Goal: Task Accomplishment & Management: Use online tool/utility

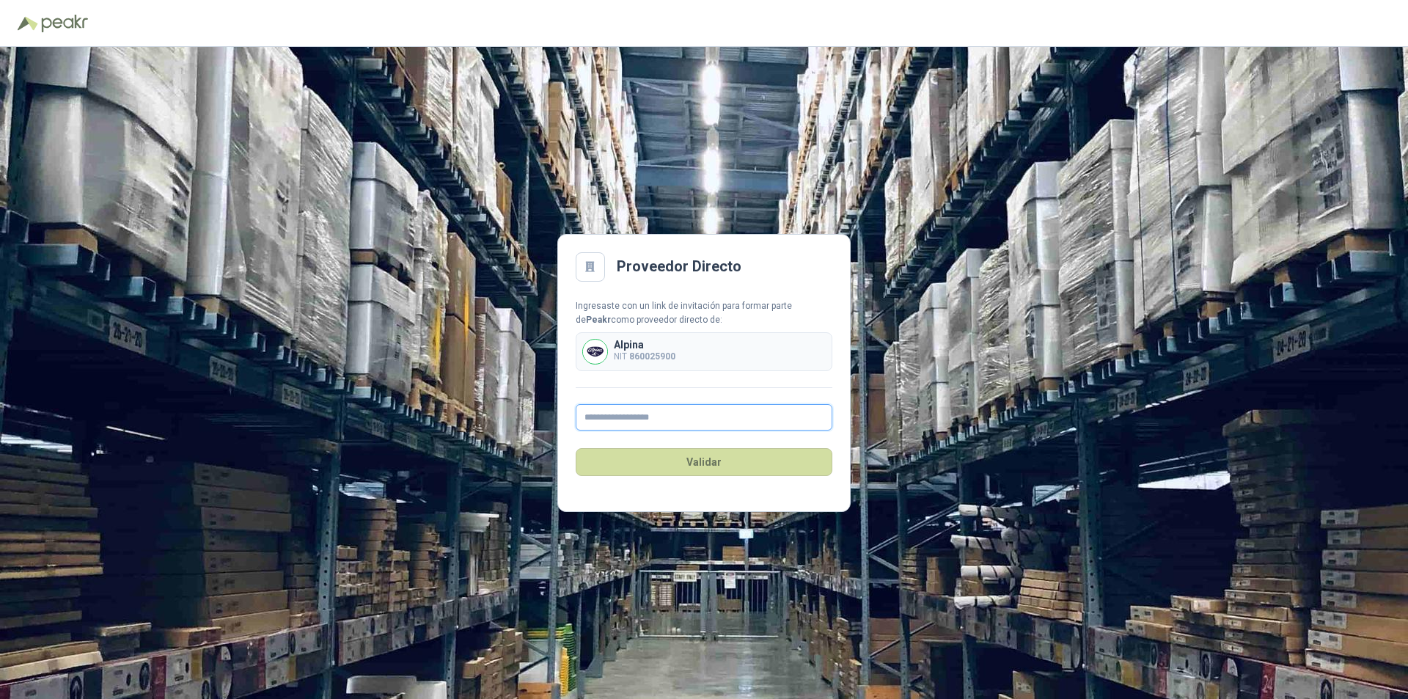
click at [651, 422] on input "text" at bounding box center [704, 417] width 257 height 26
click at [655, 415] on input "text" at bounding box center [704, 417] width 257 height 26
type input "**********"
click at [715, 458] on button "Validar" at bounding box center [704, 462] width 257 height 28
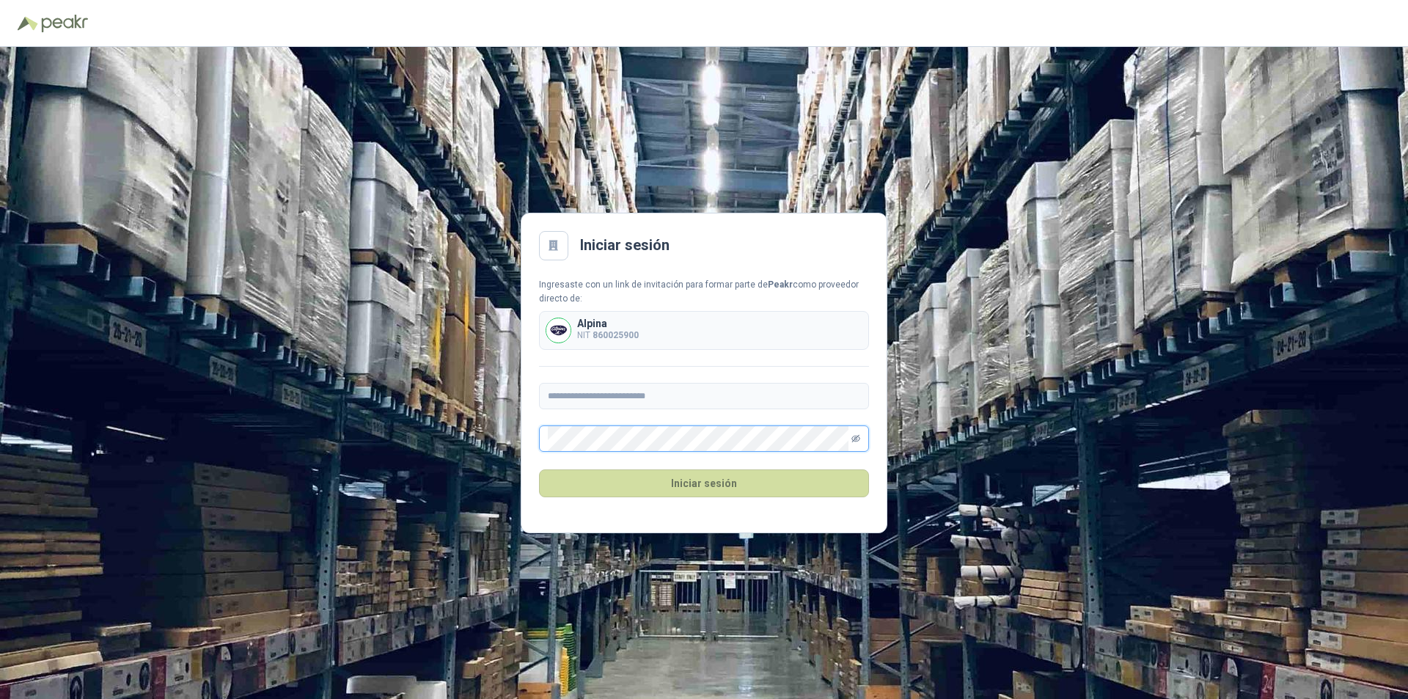
click at [857, 436] on icon "eye-invisible" at bounding box center [856, 438] width 9 height 7
click at [857, 436] on icon "eye" at bounding box center [856, 439] width 9 height 7
click at [721, 483] on button "Iniciar sesión" at bounding box center [704, 483] width 330 height 28
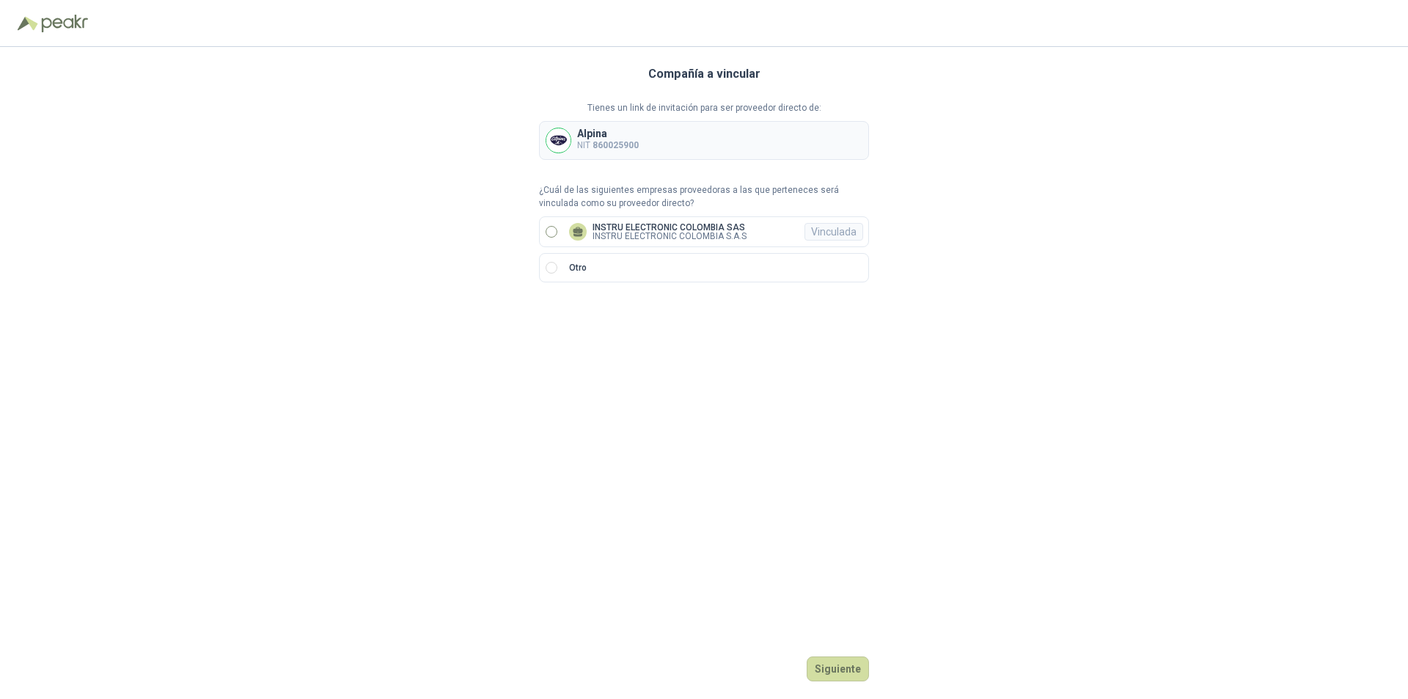
click at [549, 238] on label "INSTRU ELECTRONIC COLOMBIA SAS INSTRU ELECTRONIC COLOMBIA S.A.S Vinculada" at bounding box center [704, 231] width 330 height 31
click at [826, 238] on div "Vinculada" at bounding box center [834, 232] width 59 height 18
click at [697, 230] on p "INSTRU ELECTRONIC COLOMBIA SAS" at bounding box center [670, 227] width 154 height 9
click at [846, 227] on div "Vinculada" at bounding box center [834, 232] width 59 height 18
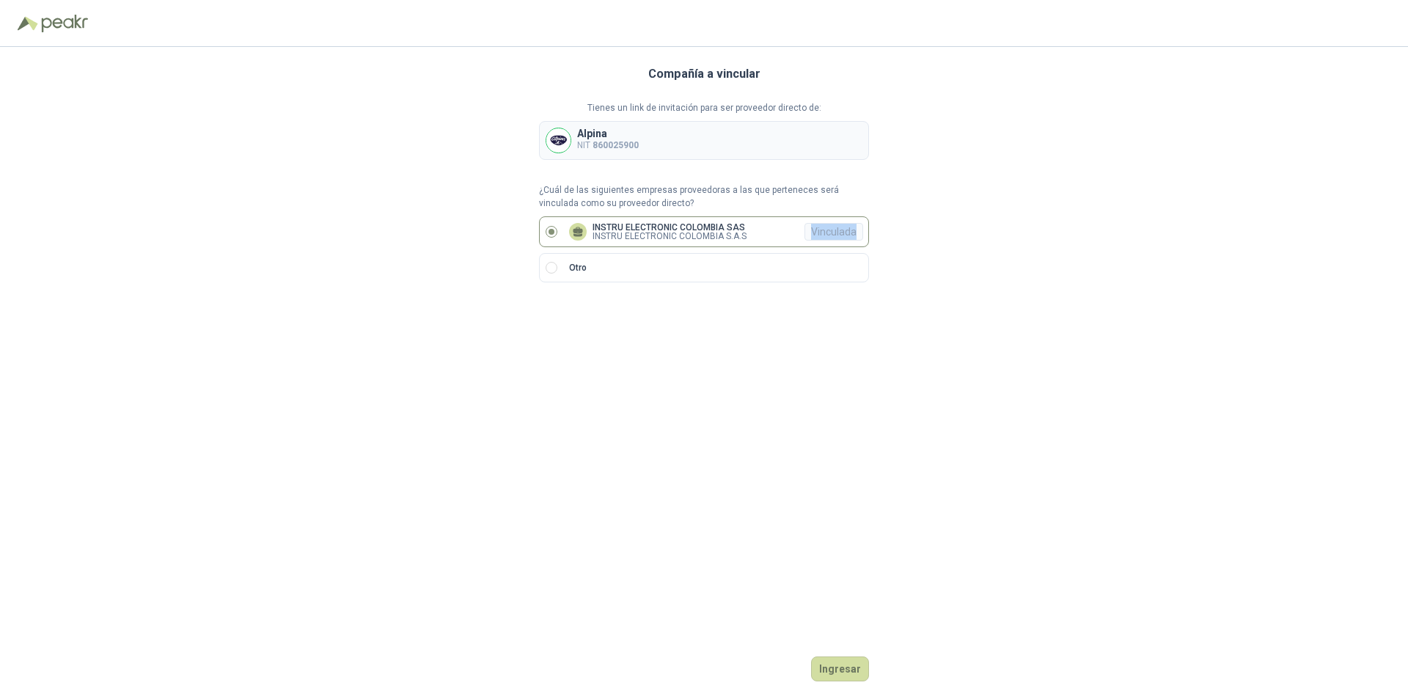
click at [846, 227] on div "Vinculada" at bounding box center [834, 232] width 59 height 18
click at [847, 227] on div "Vinculada" at bounding box center [834, 232] width 59 height 18
click at [858, 674] on button "Ingresar" at bounding box center [840, 669] width 58 height 25
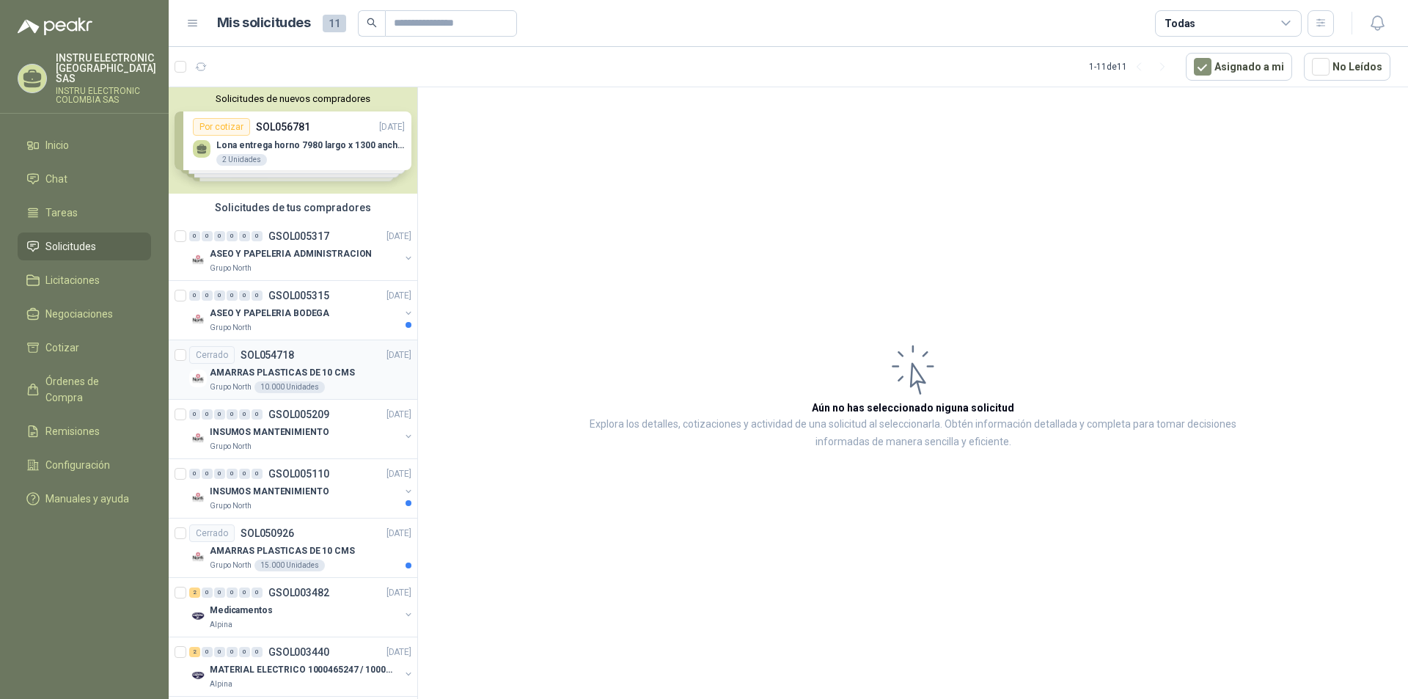
click at [340, 381] on div "Grupo North 10.000 Unidades" at bounding box center [311, 387] width 202 height 12
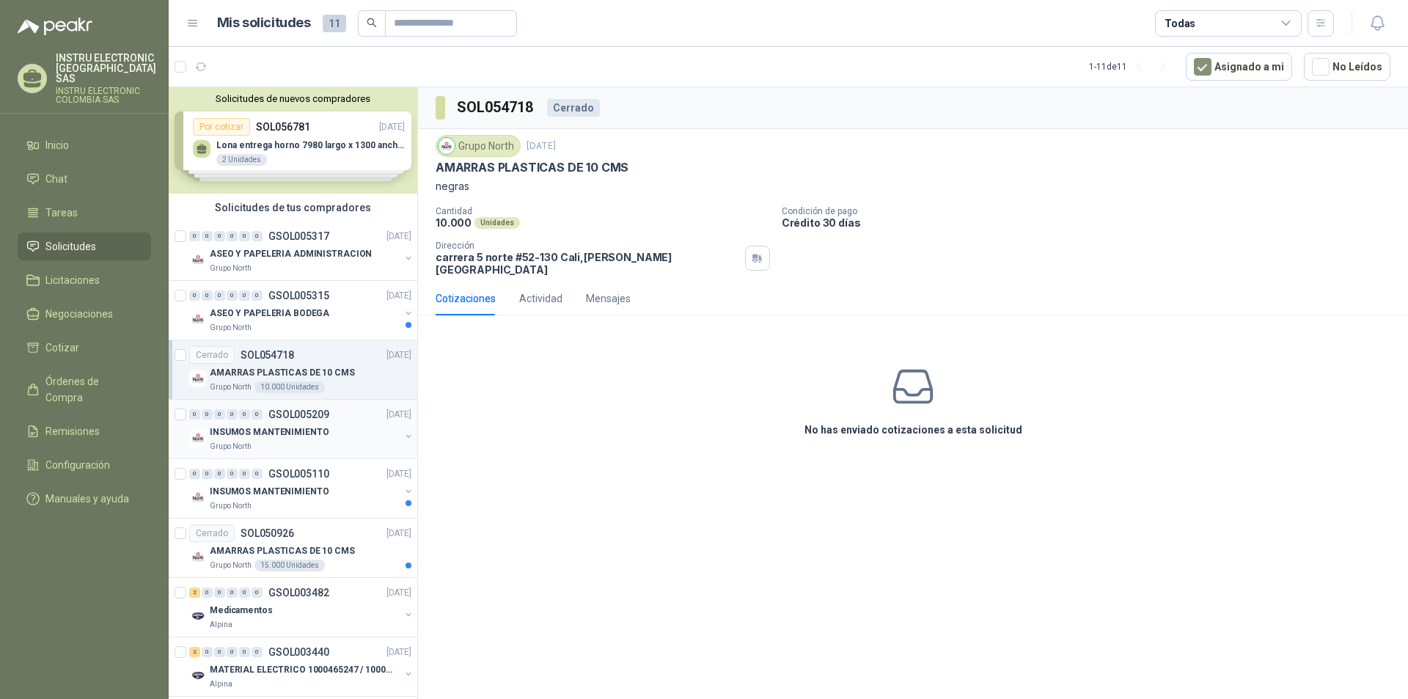
scroll to position [73, 0]
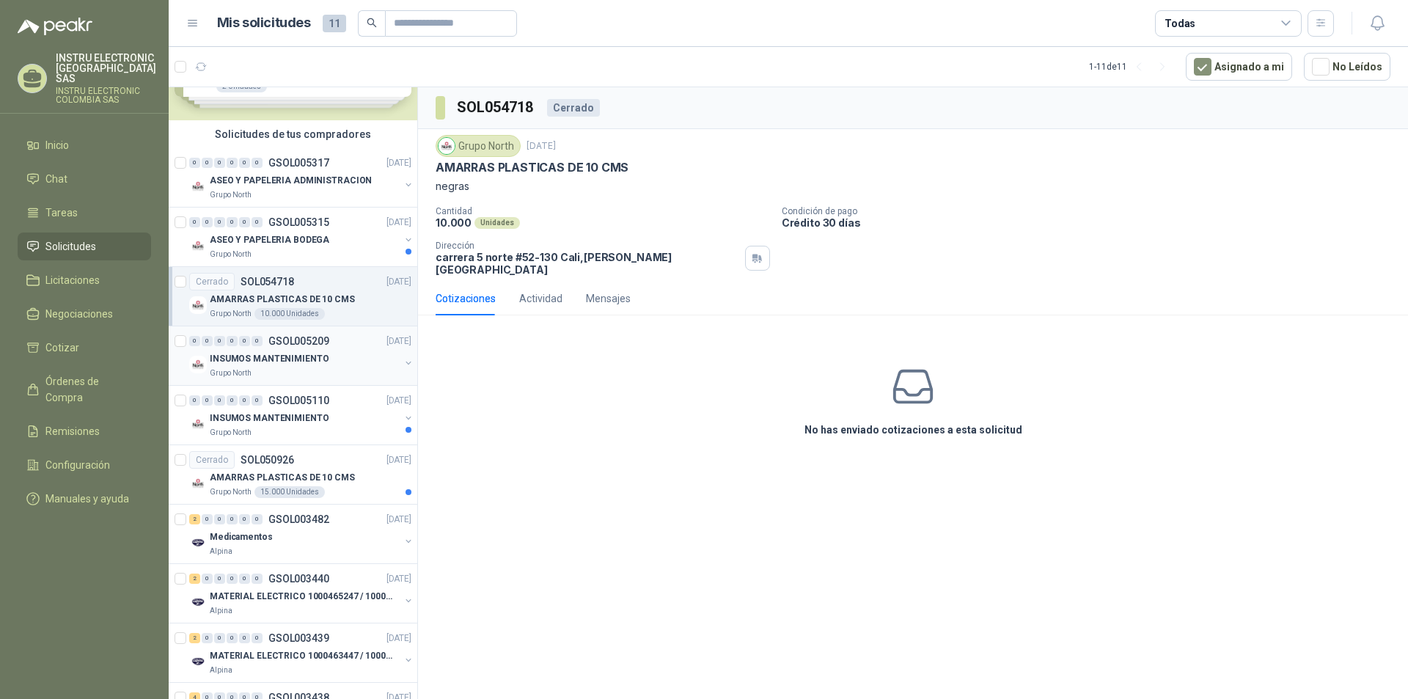
click at [343, 360] on div "INSUMOS MANTENIMIENTO" at bounding box center [305, 359] width 190 height 18
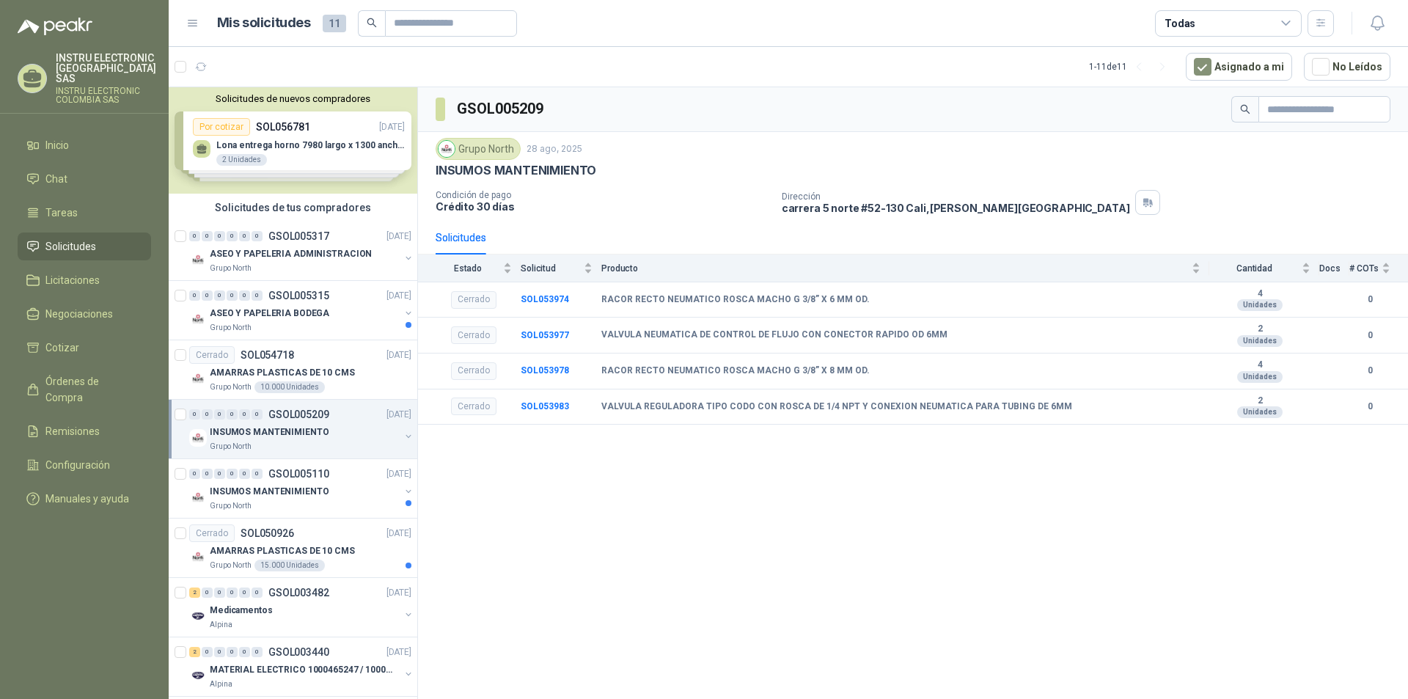
click at [337, 152] on div "Solicitudes de nuevos compradores Por cotizar SOL056781 [DATE] Lona entrega hor…" at bounding box center [293, 140] width 249 height 106
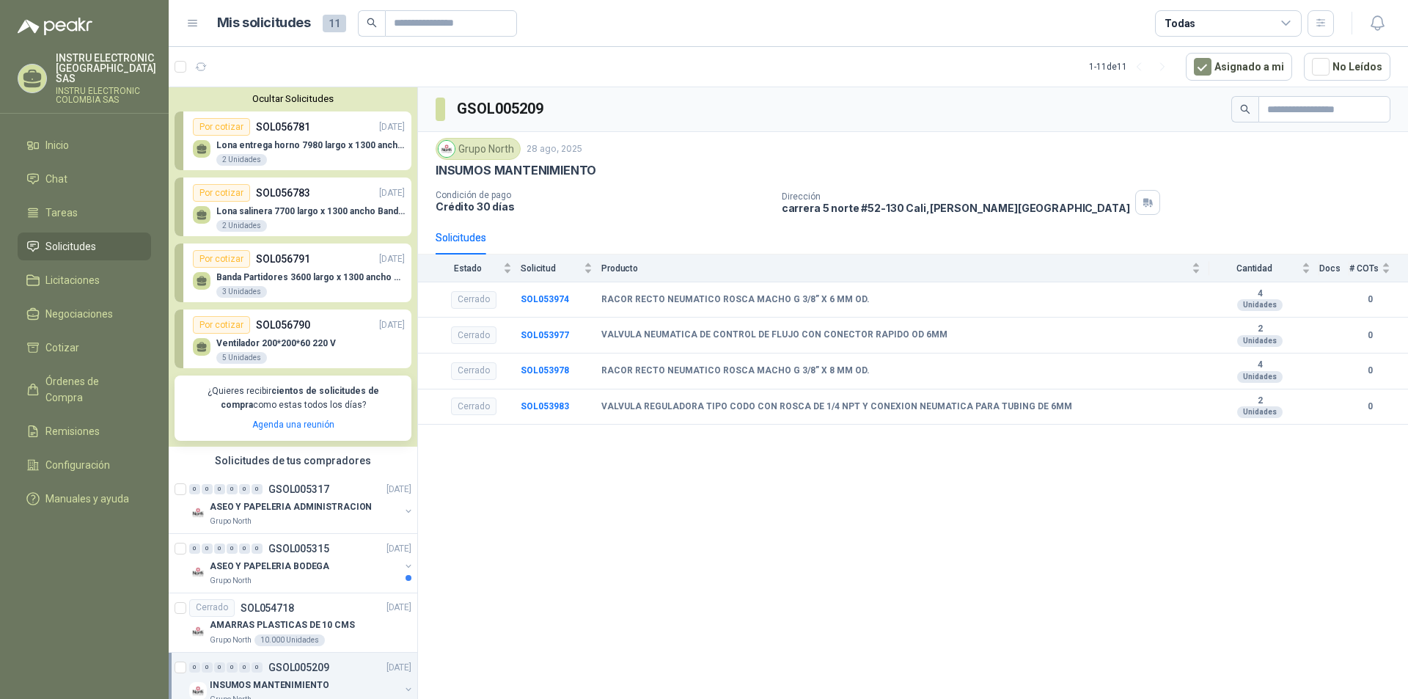
click at [315, 147] on p "Lona entrega horno 7980 largo x 1300 ancho Banda tipo wafer" at bounding box center [310, 145] width 189 height 10
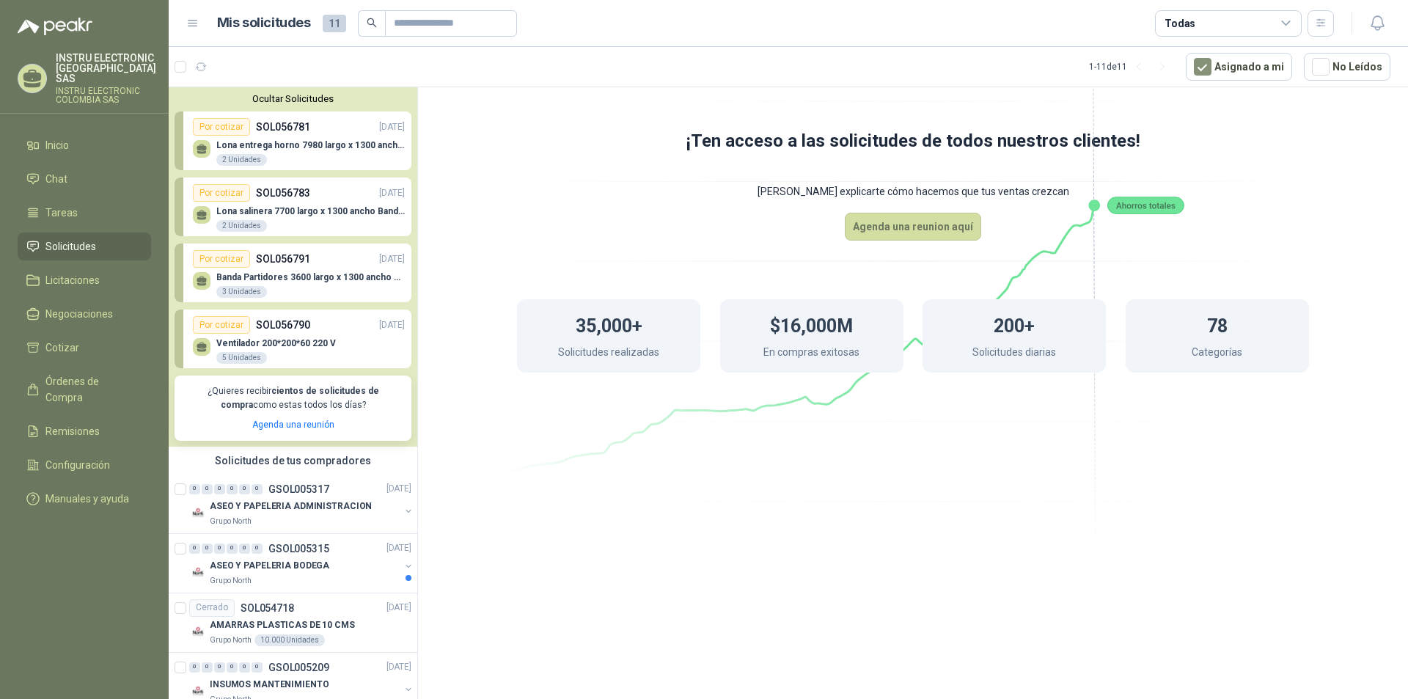
click at [315, 214] on p "Lona salinera 7700 largo x 1300 ancho Banda tipo wafer" at bounding box center [310, 211] width 189 height 10
click at [299, 283] on div "Banda Partidores 3600 largo x 1300 ancho BANDA DELGADA T10 (POLIURETANO)  3 Un…" at bounding box center [310, 285] width 189 height 26
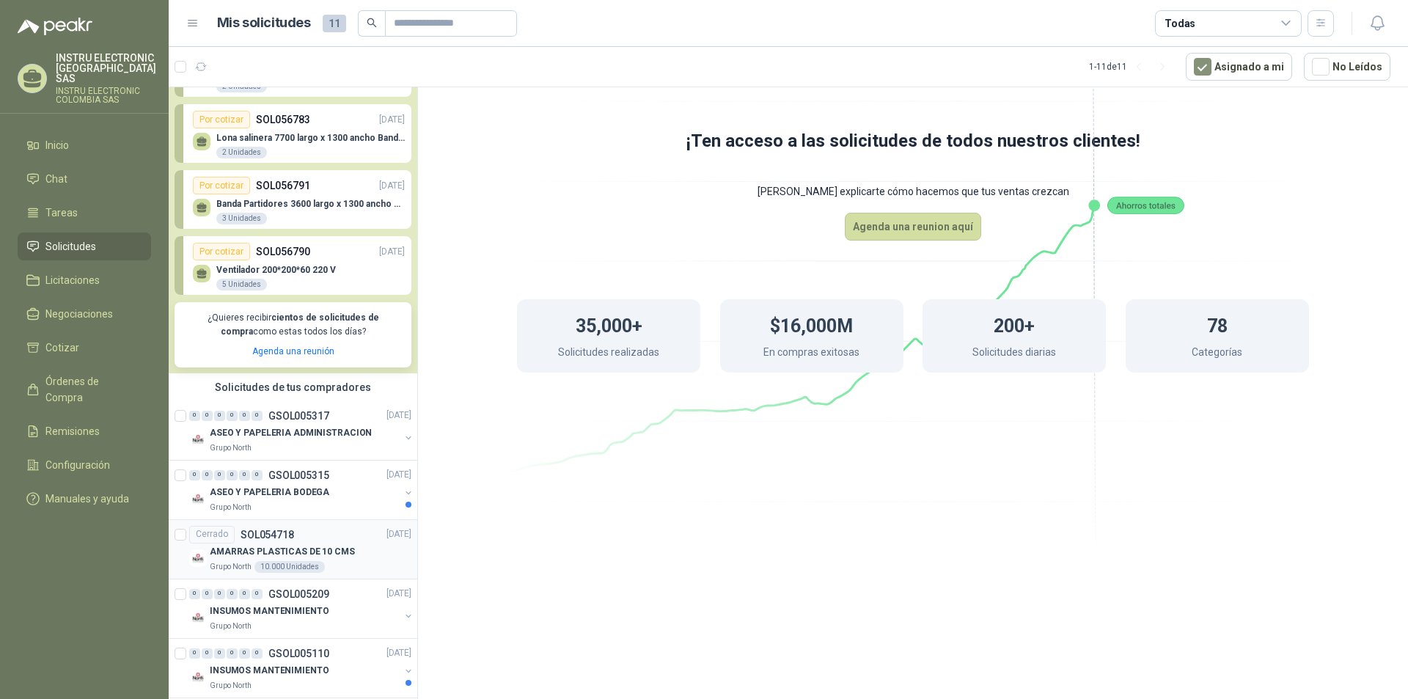
scroll to position [147, 0]
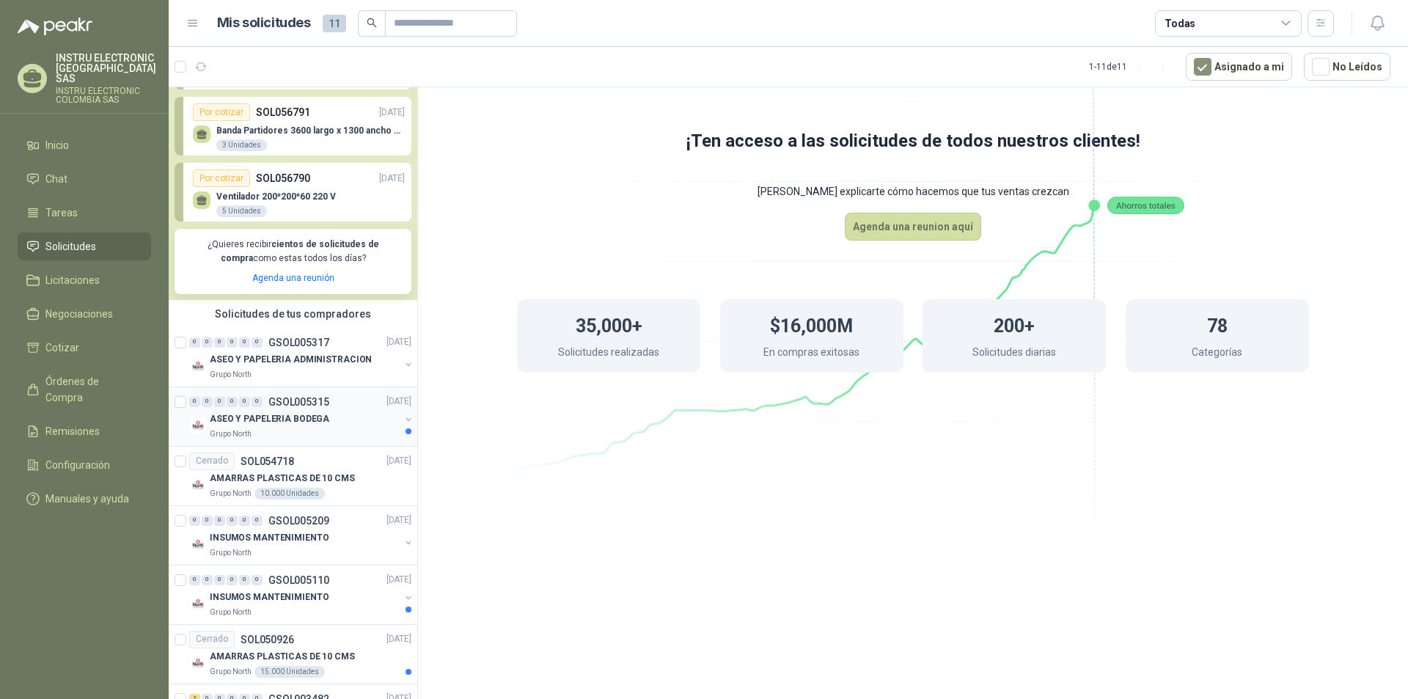
click at [308, 424] on p "ASEO Y PAPELERIA BODEGA" at bounding box center [270, 419] width 120 height 14
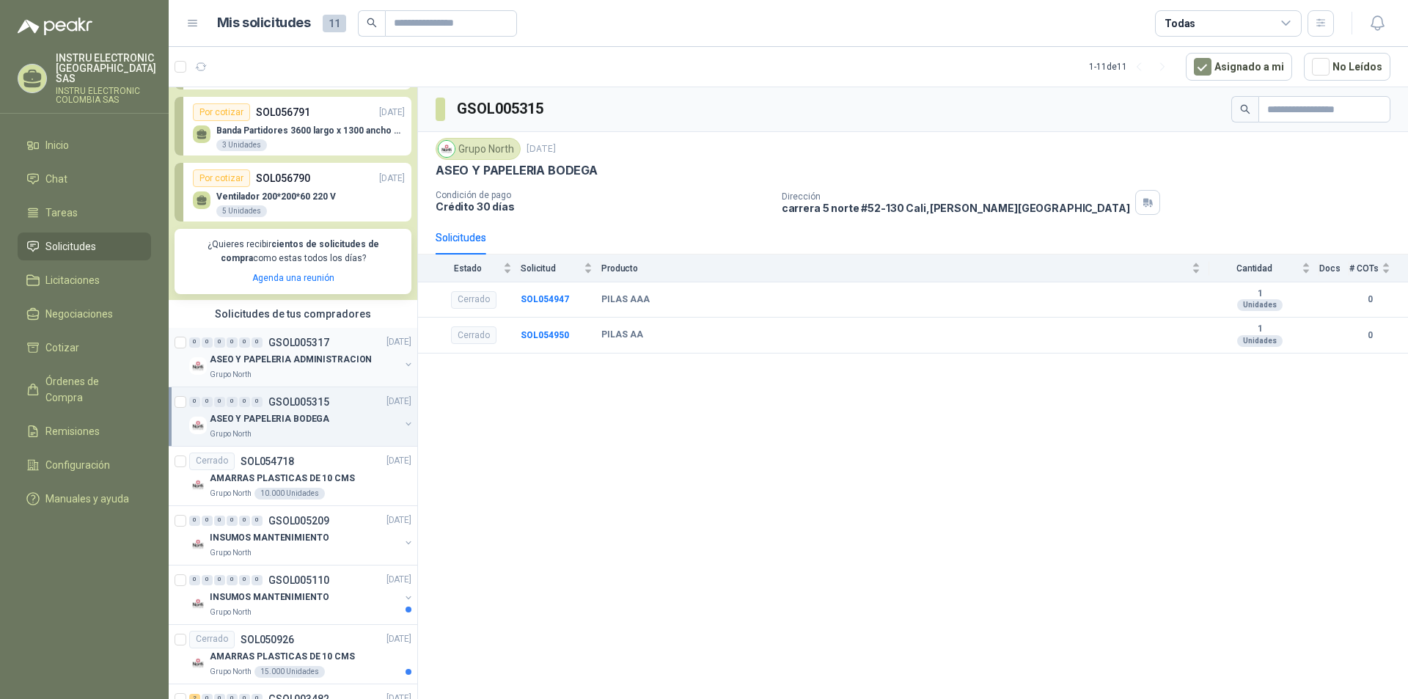
click at [301, 368] on div "ASEO Y PAPELERIA ADMINISTRACION" at bounding box center [305, 360] width 190 height 18
click at [297, 409] on div "0 0 0 0 0 0 GSOL005315 [DATE]" at bounding box center [301, 402] width 225 height 18
click at [327, 481] on p "AMARRAS PLASTICAS DE 10 CMS" at bounding box center [282, 479] width 145 height 14
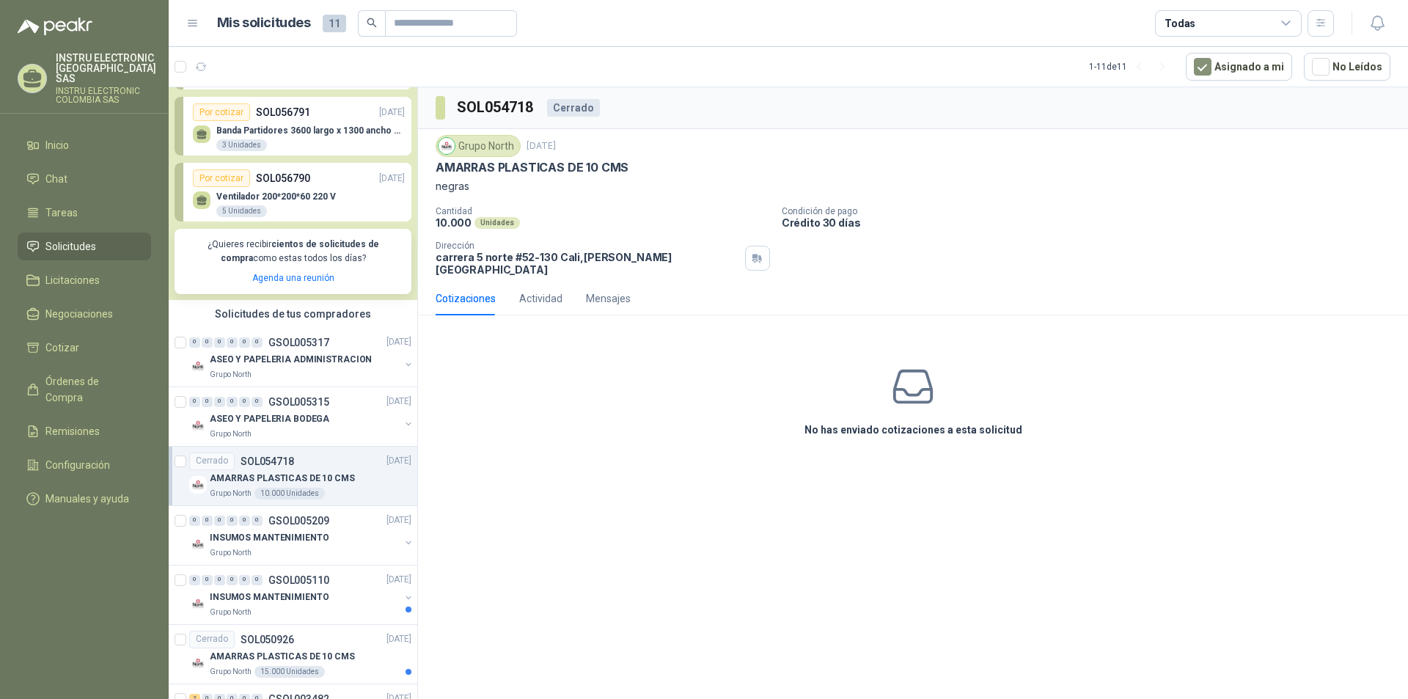
scroll to position [220, 0]
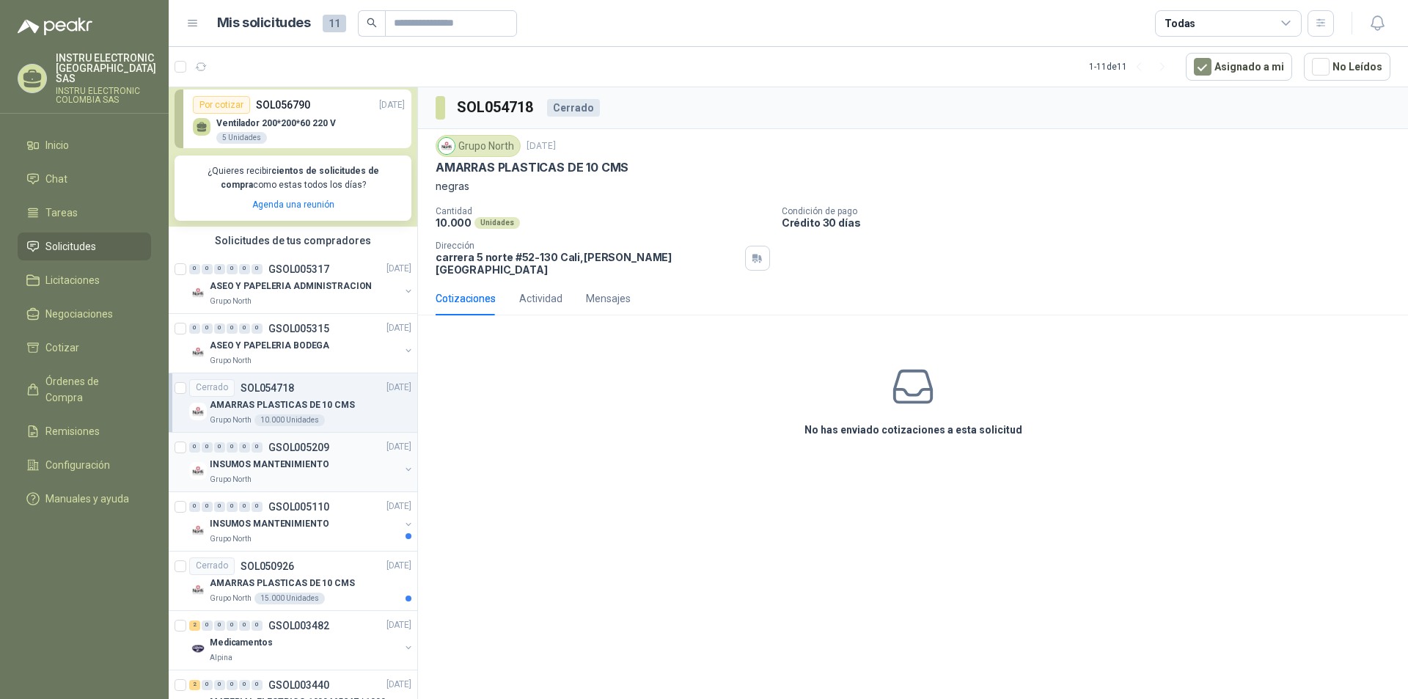
click at [324, 467] on div "INSUMOS MANTENIMIENTO" at bounding box center [305, 465] width 190 height 18
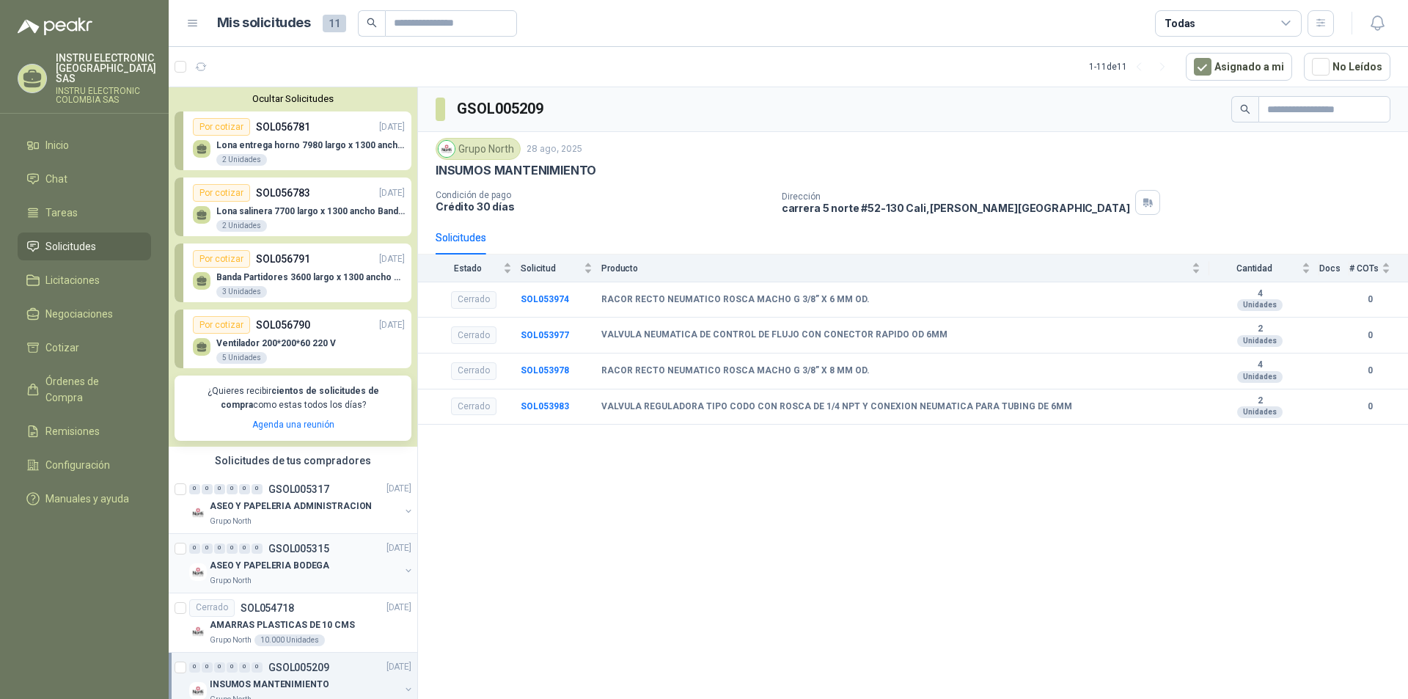
scroll to position [73, 0]
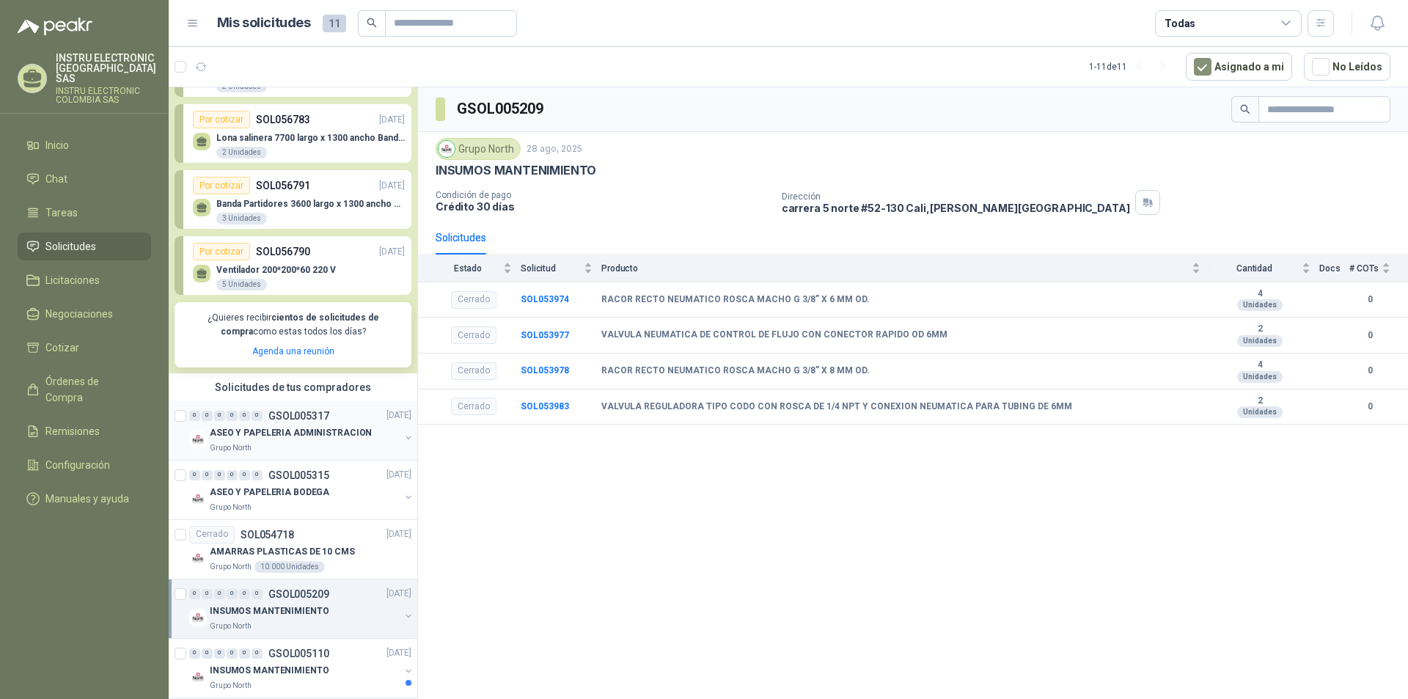
click at [304, 426] on div "ASEO Y PAPELERIA ADMINISTRACION" at bounding box center [305, 434] width 190 height 18
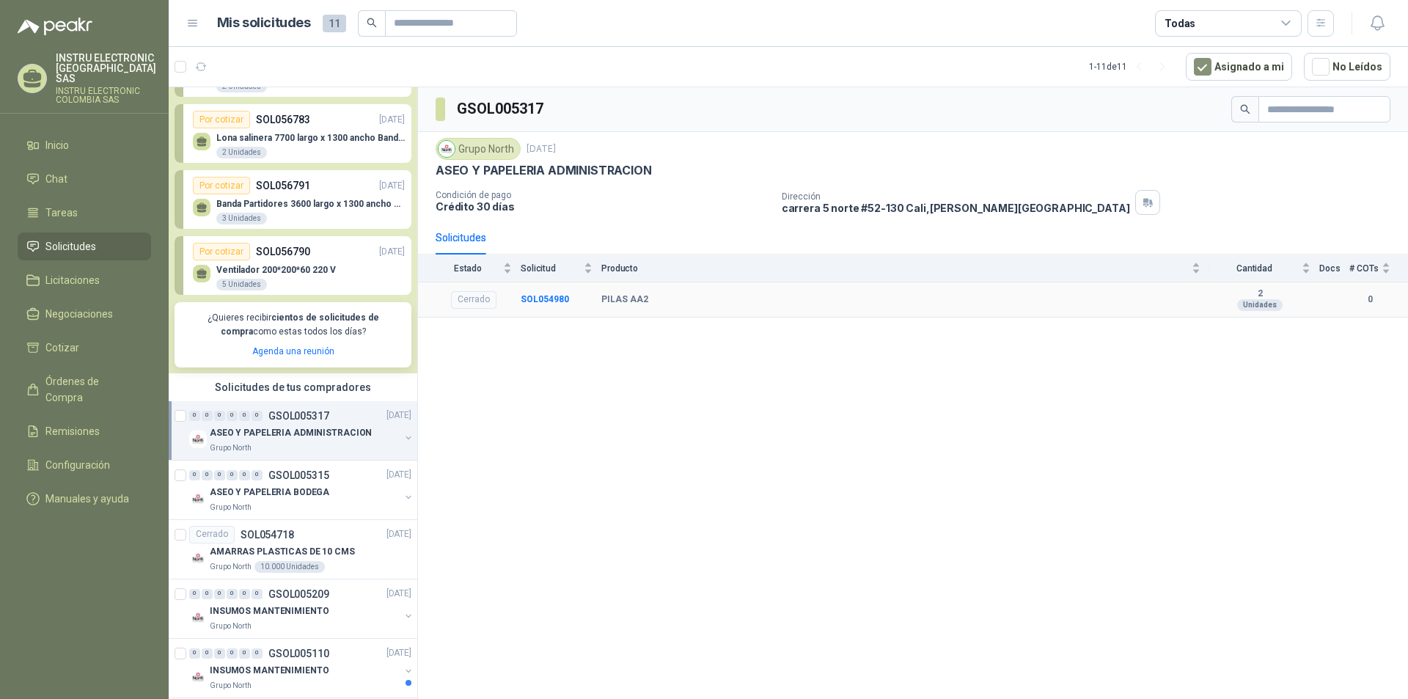
click at [465, 306] on div "Cerrado" at bounding box center [473, 300] width 45 height 18
click at [554, 303] on b "SOL054980" at bounding box center [545, 299] width 48 height 10
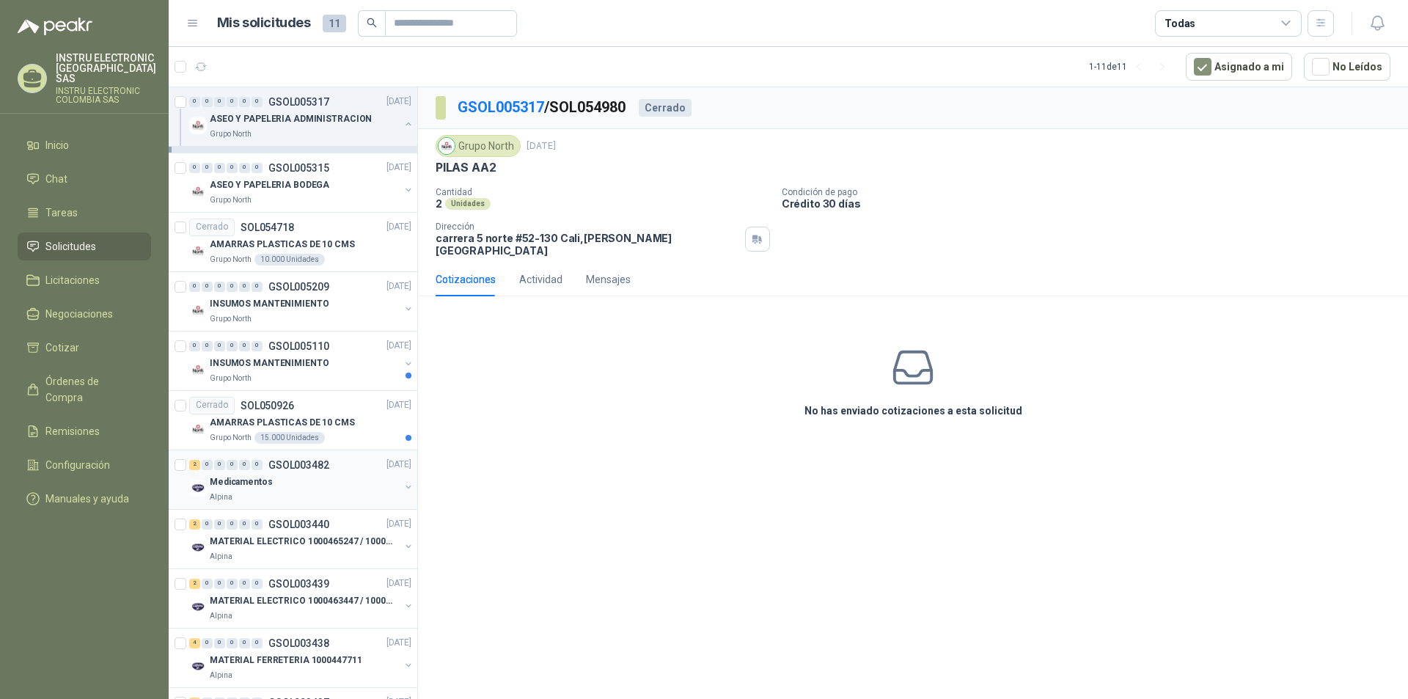
scroll to position [516, 0]
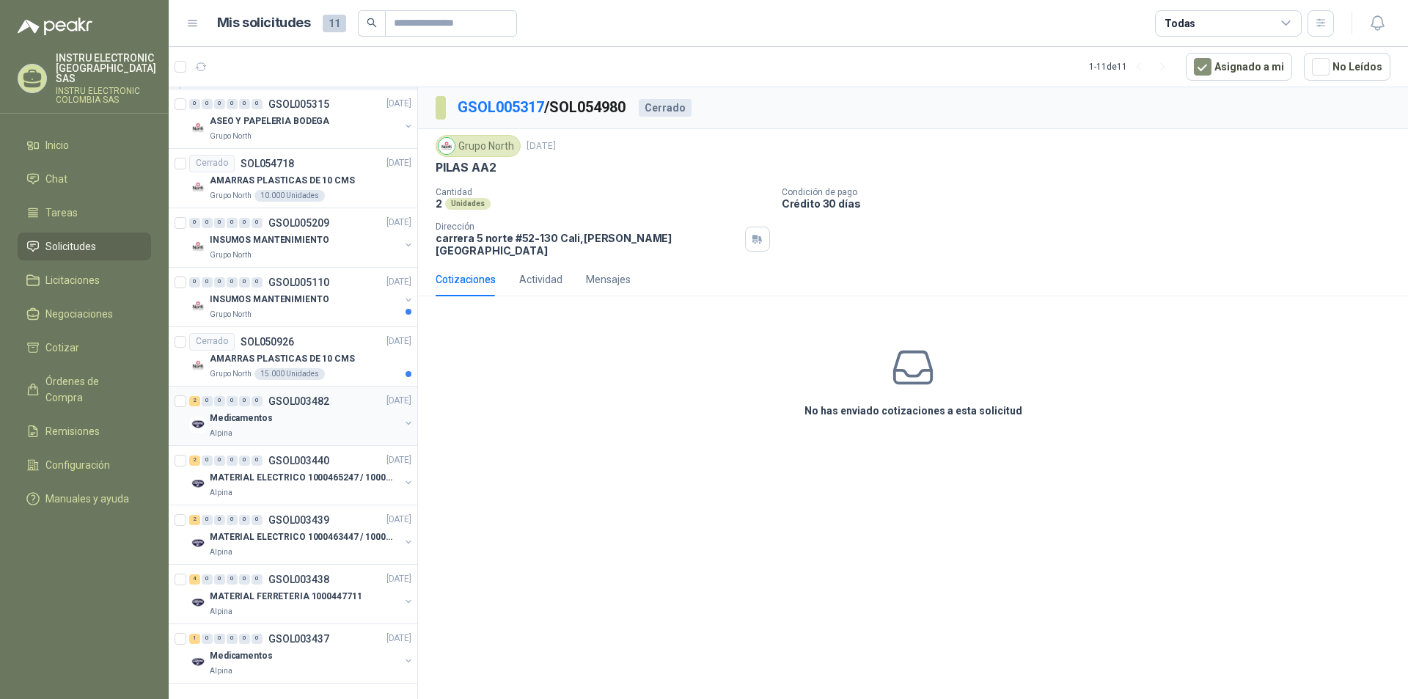
click at [359, 410] on div "Medicamentos" at bounding box center [305, 419] width 190 height 18
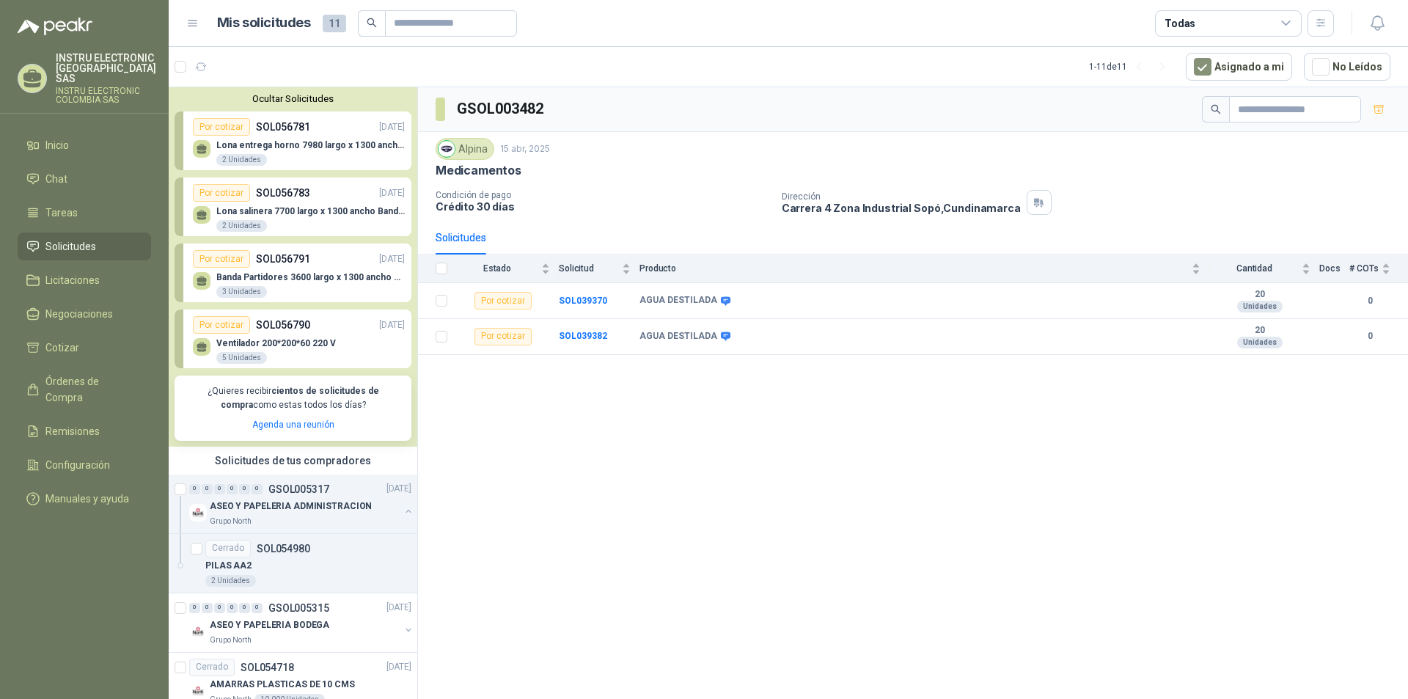
click at [94, 247] on span "Solicitudes" at bounding box center [70, 246] width 51 height 16
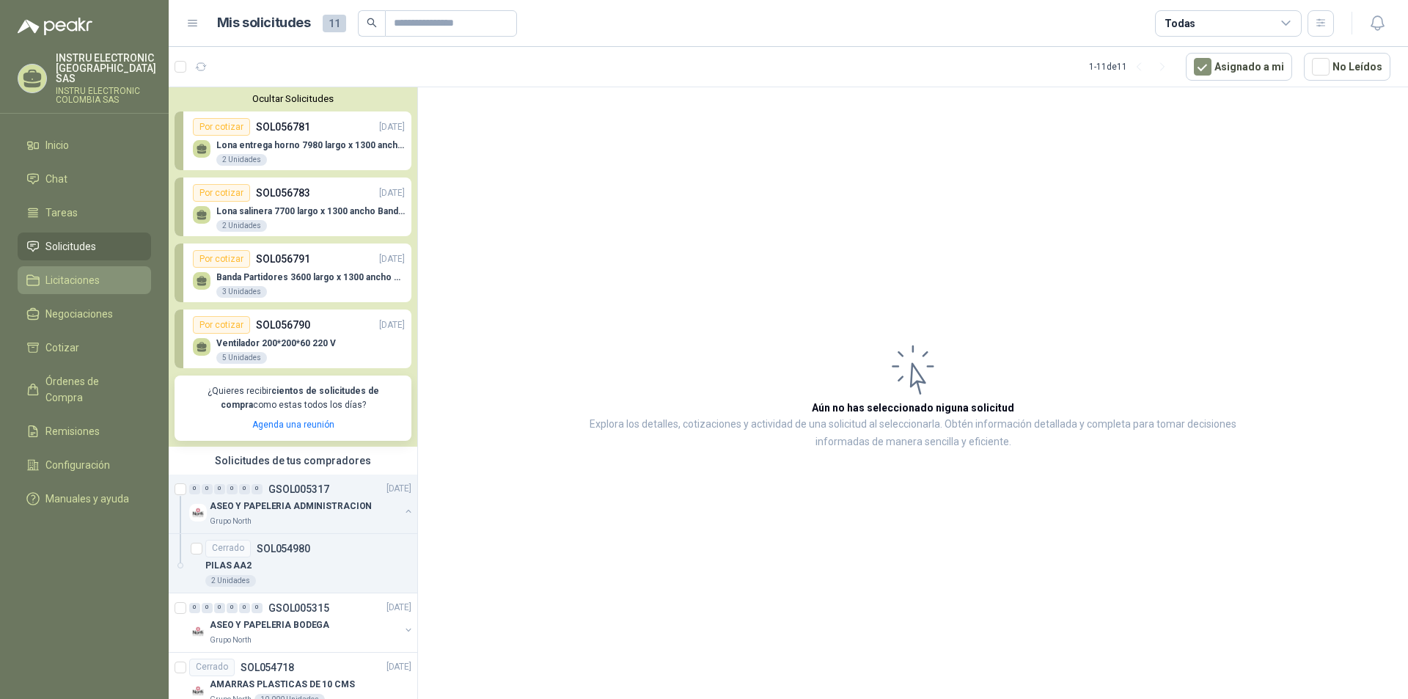
click at [89, 282] on span "Licitaciones" at bounding box center [72, 280] width 54 height 16
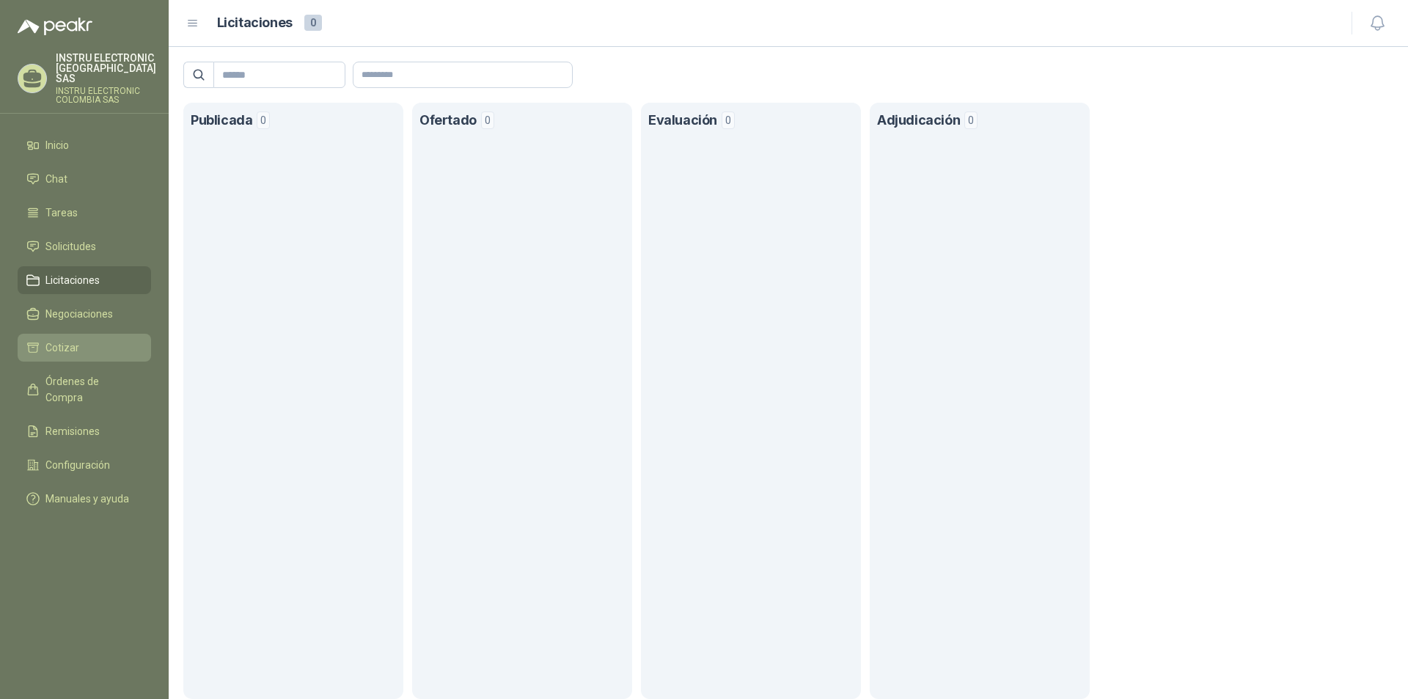
click at [94, 343] on li "Cotizar" at bounding box center [84, 348] width 116 height 16
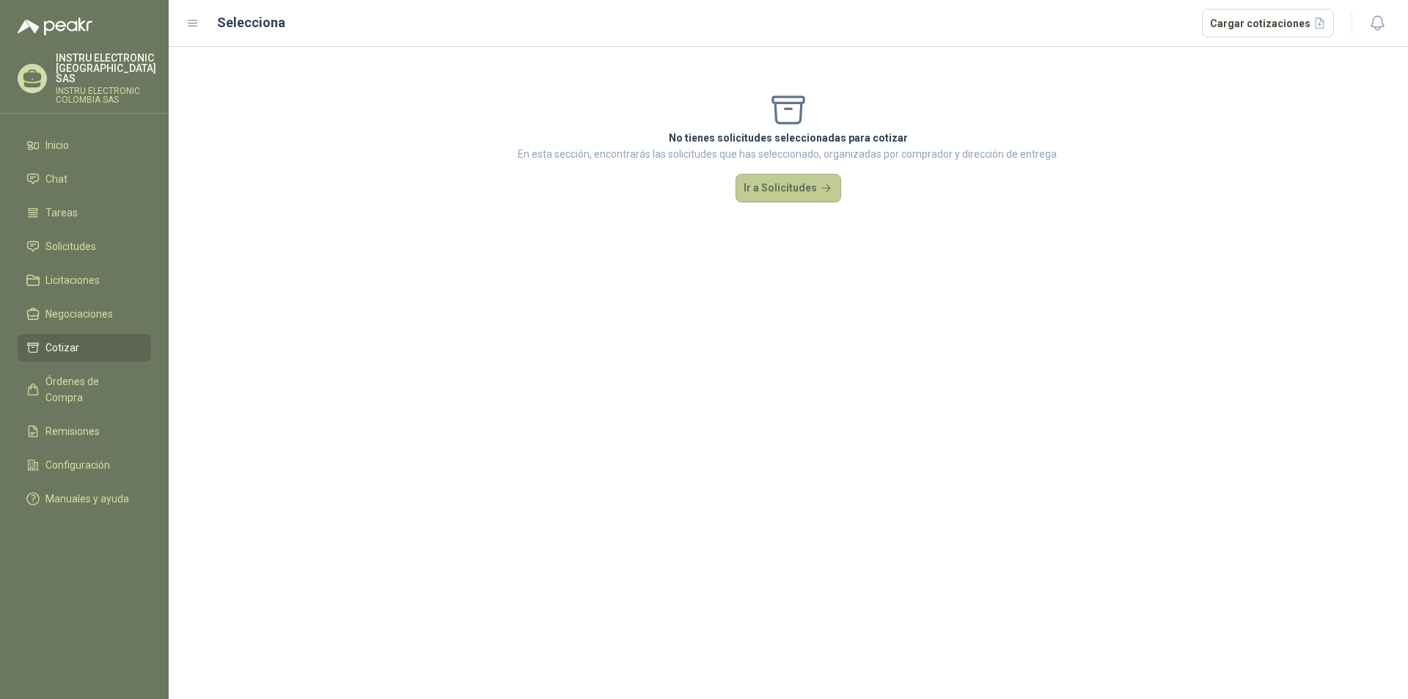
click at [766, 197] on button "Ir a Solicitudes" at bounding box center [789, 188] width 106 height 29
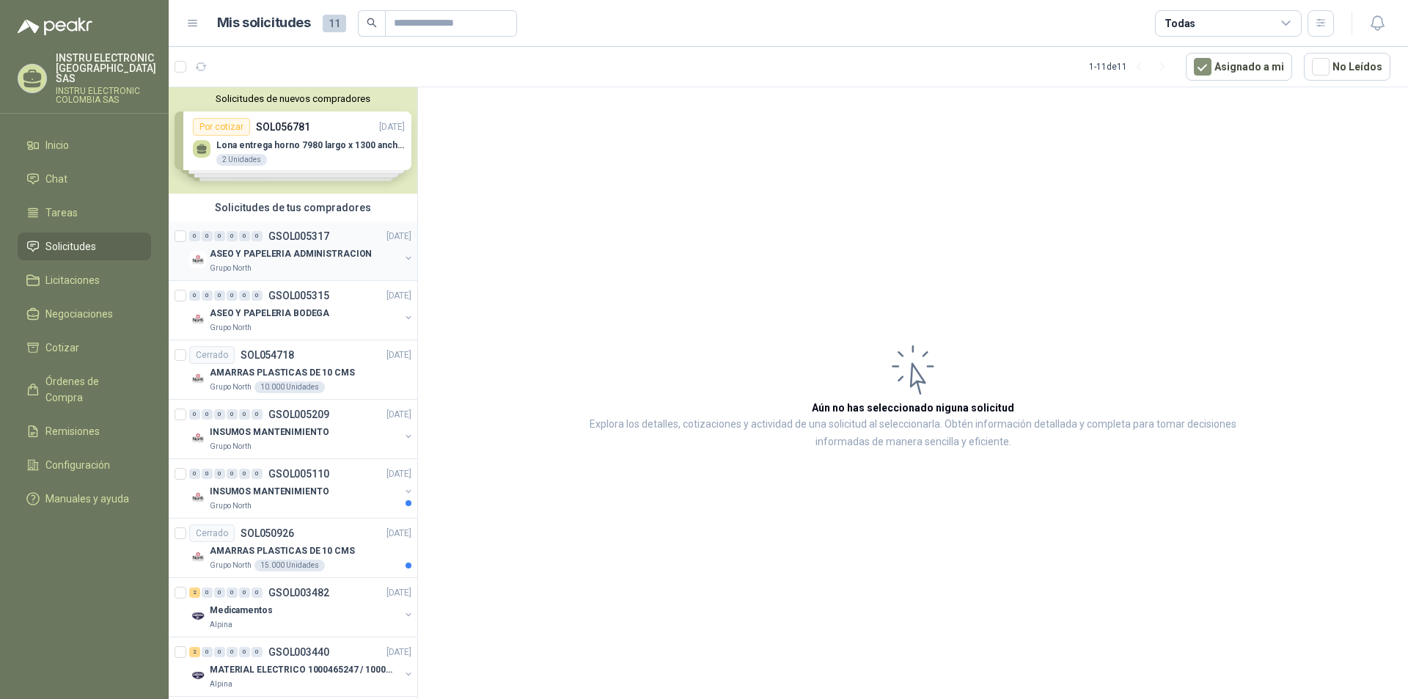
click at [296, 259] on p "ASEO Y PAPELERIA ADMINISTRACION" at bounding box center [291, 254] width 162 height 14
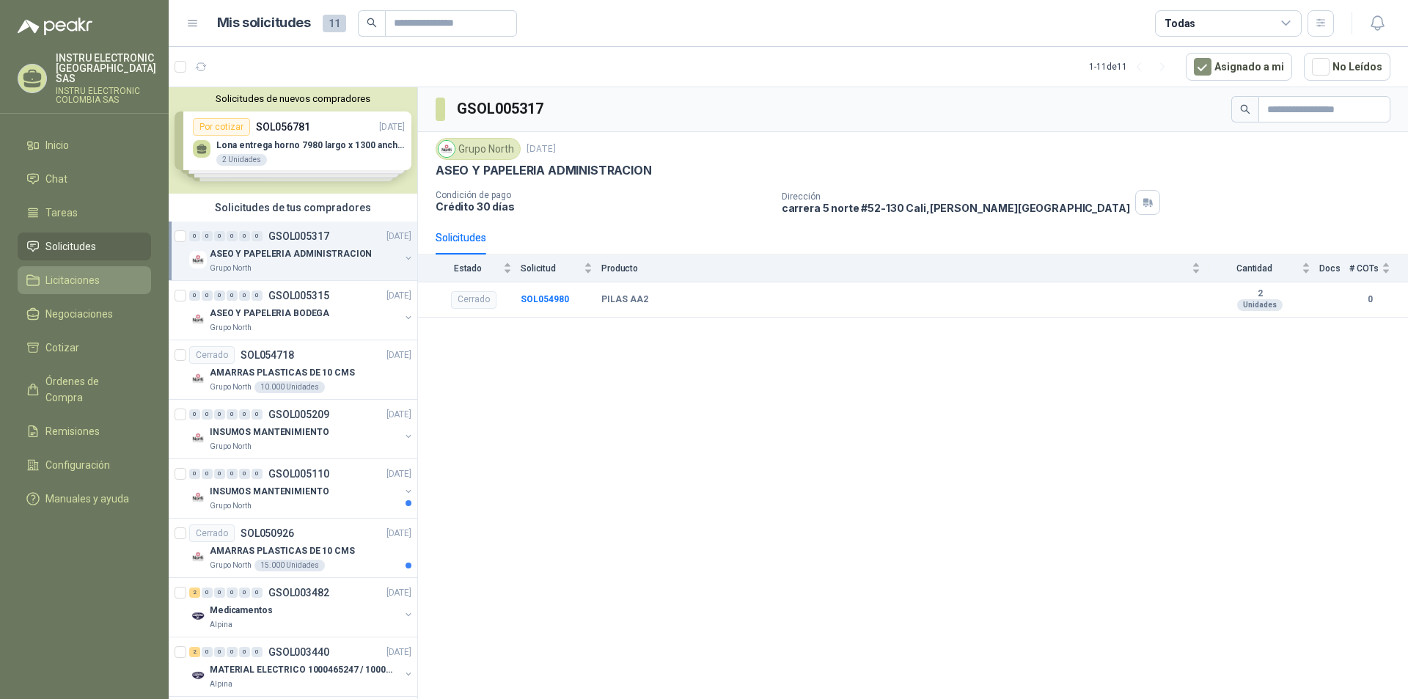
click at [62, 281] on span "Licitaciones" at bounding box center [72, 280] width 54 height 16
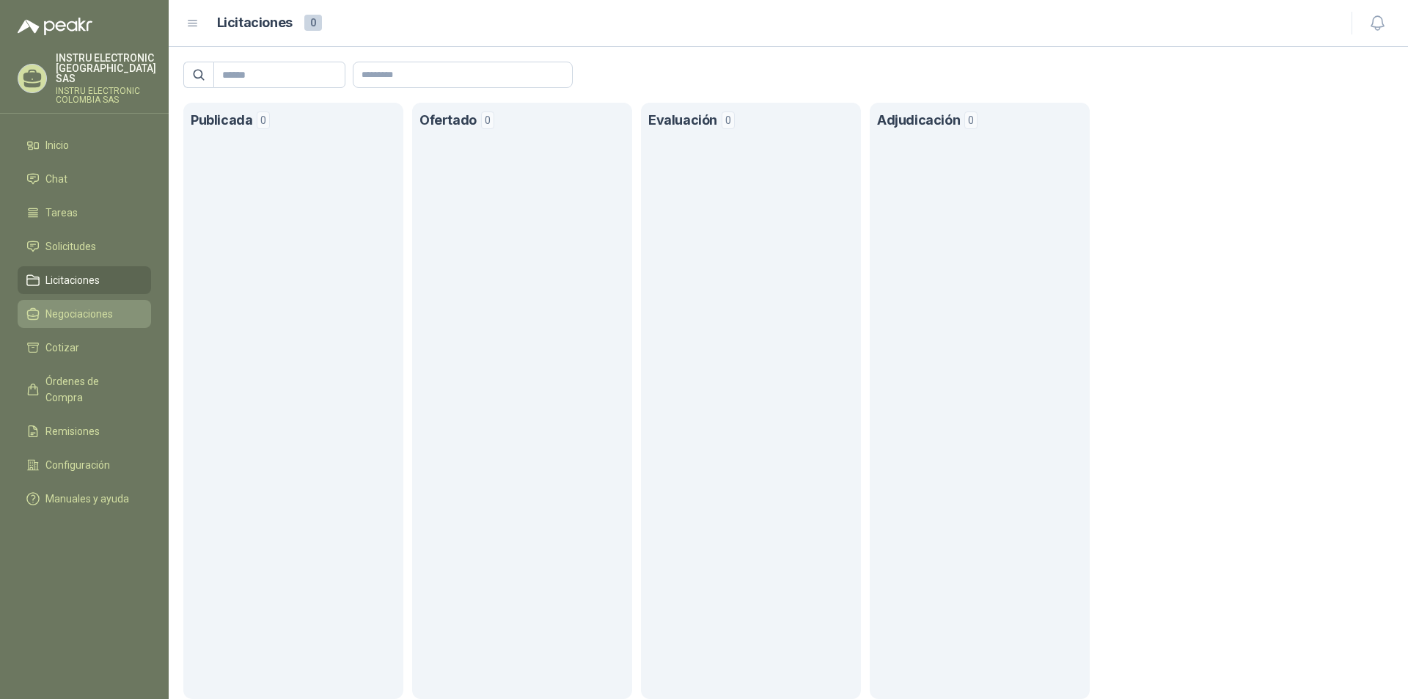
click at [81, 317] on span "Negociaciones" at bounding box center [78, 314] width 67 height 16
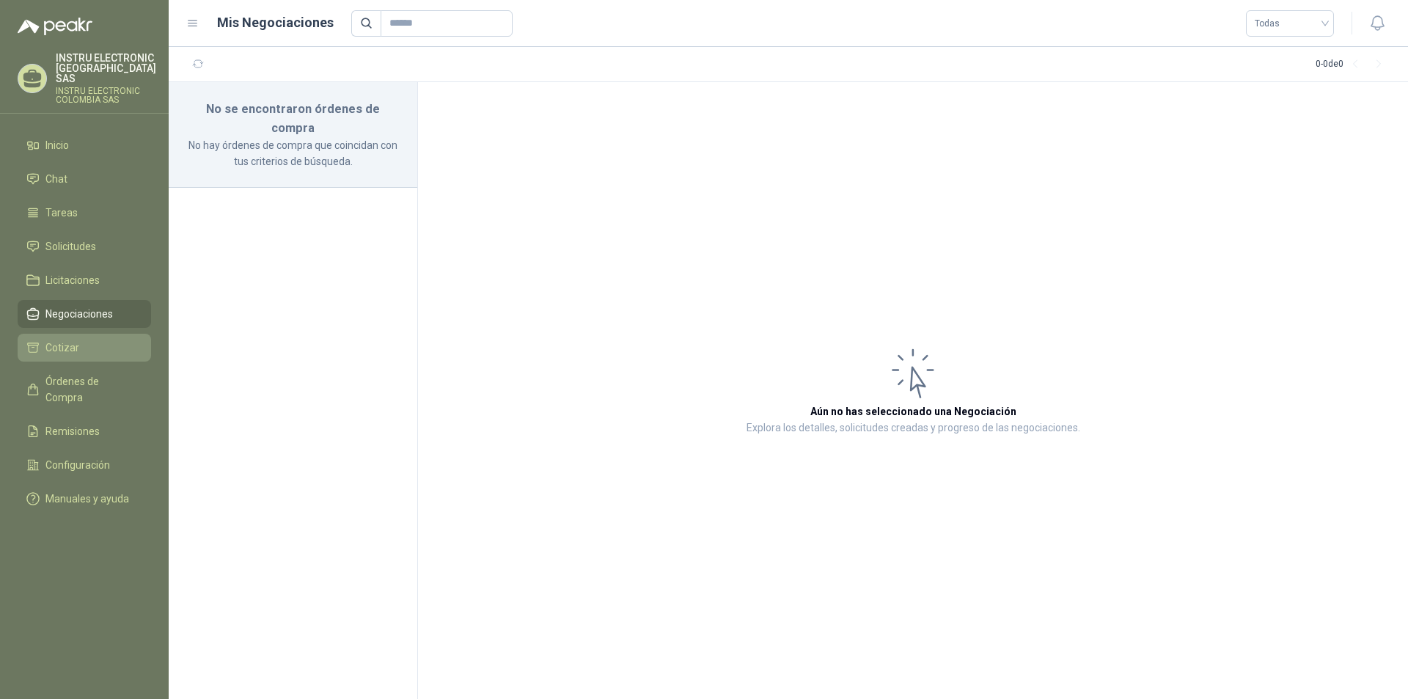
click at [95, 349] on li "Cotizar" at bounding box center [84, 348] width 116 height 16
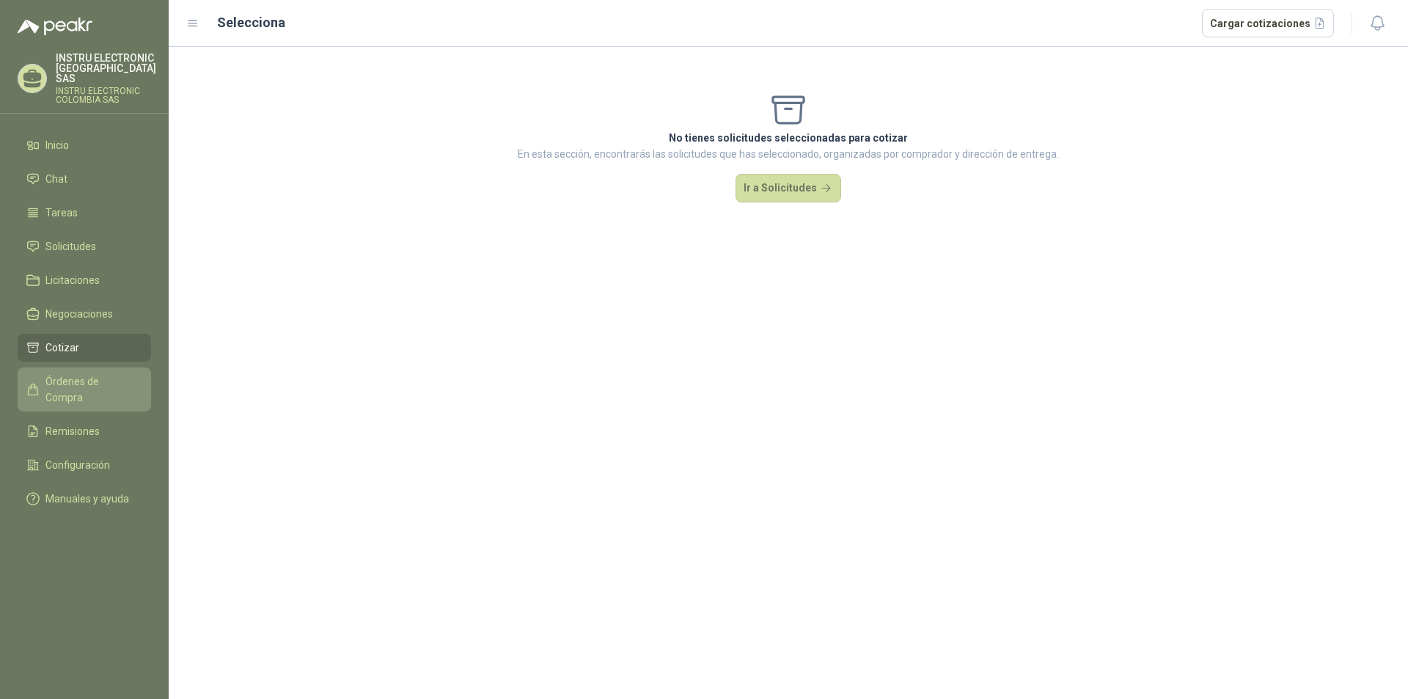
click at [103, 381] on span "Órdenes de Compra" at bounding box center [91, 389] width 92 height 32
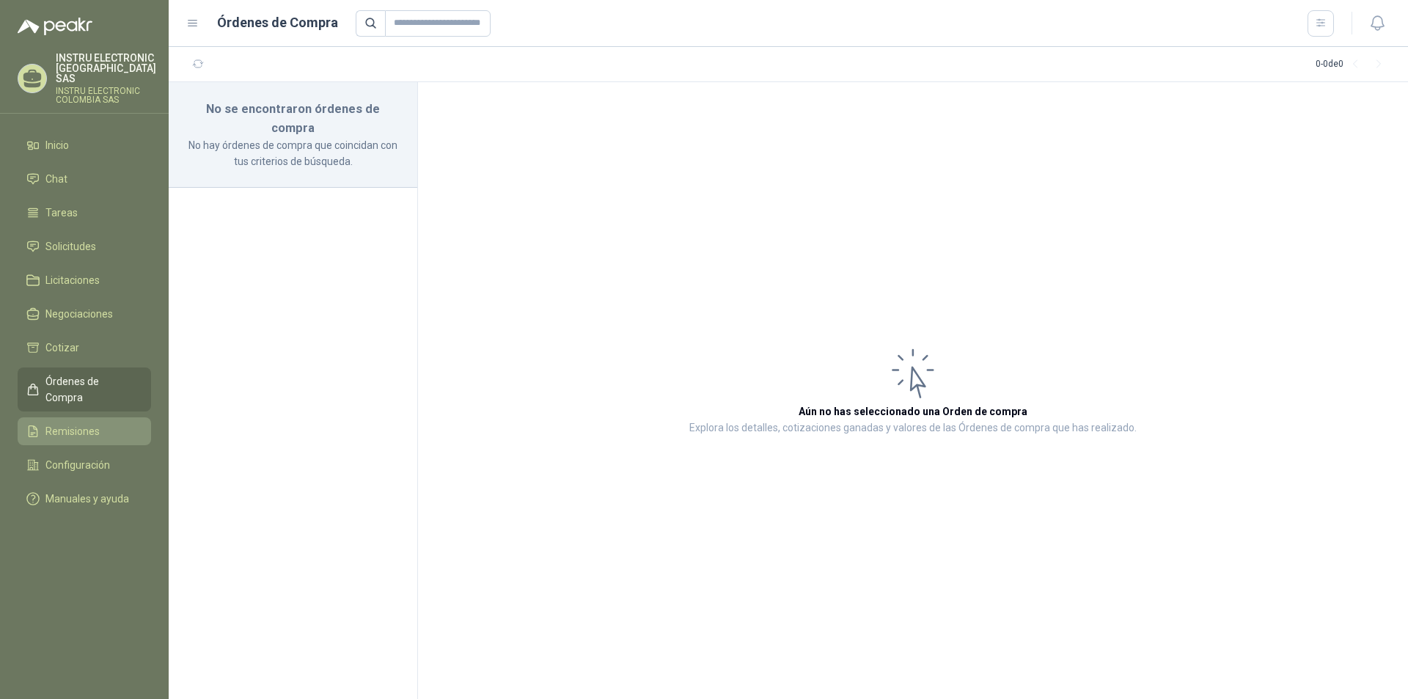
click at [100, 423] on li "Remisiones" at bounding box center [84, 431] width 116 height 16
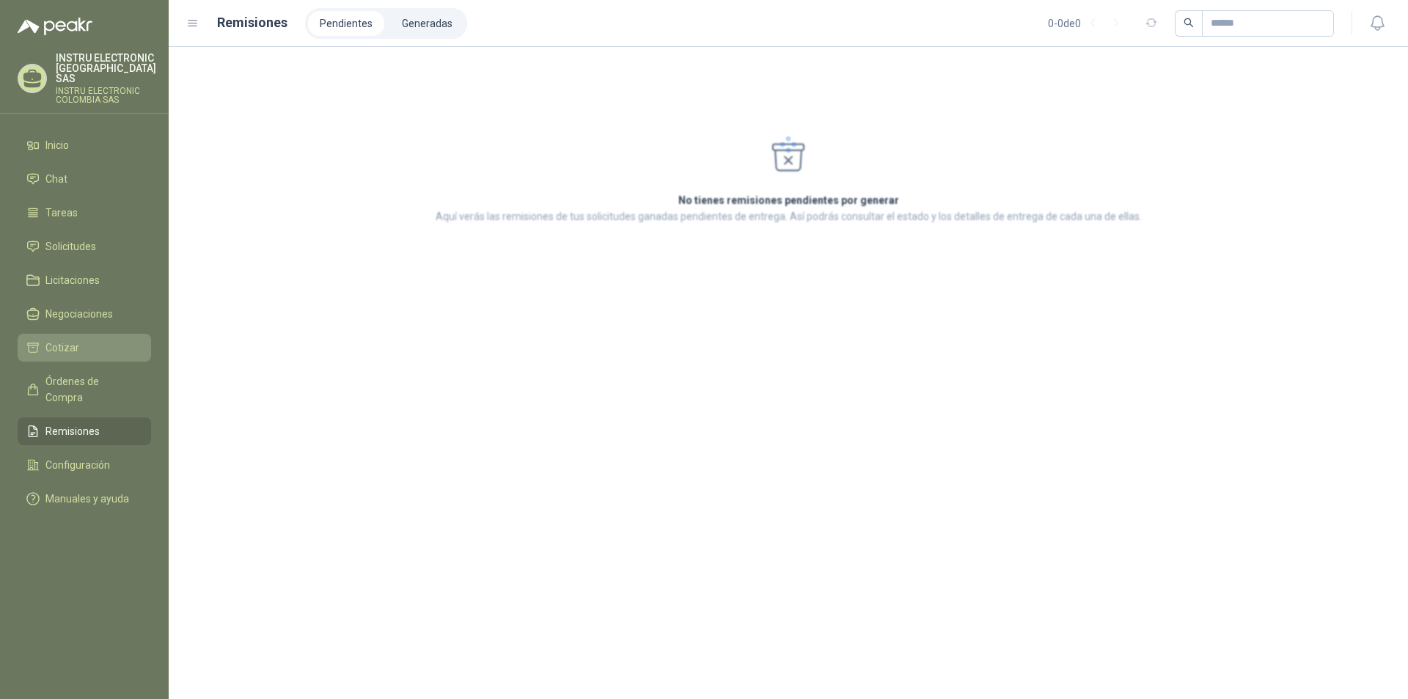
click at [112, 354] on li "Cotizar" at bounding box center [84, 348] width 116 height 16
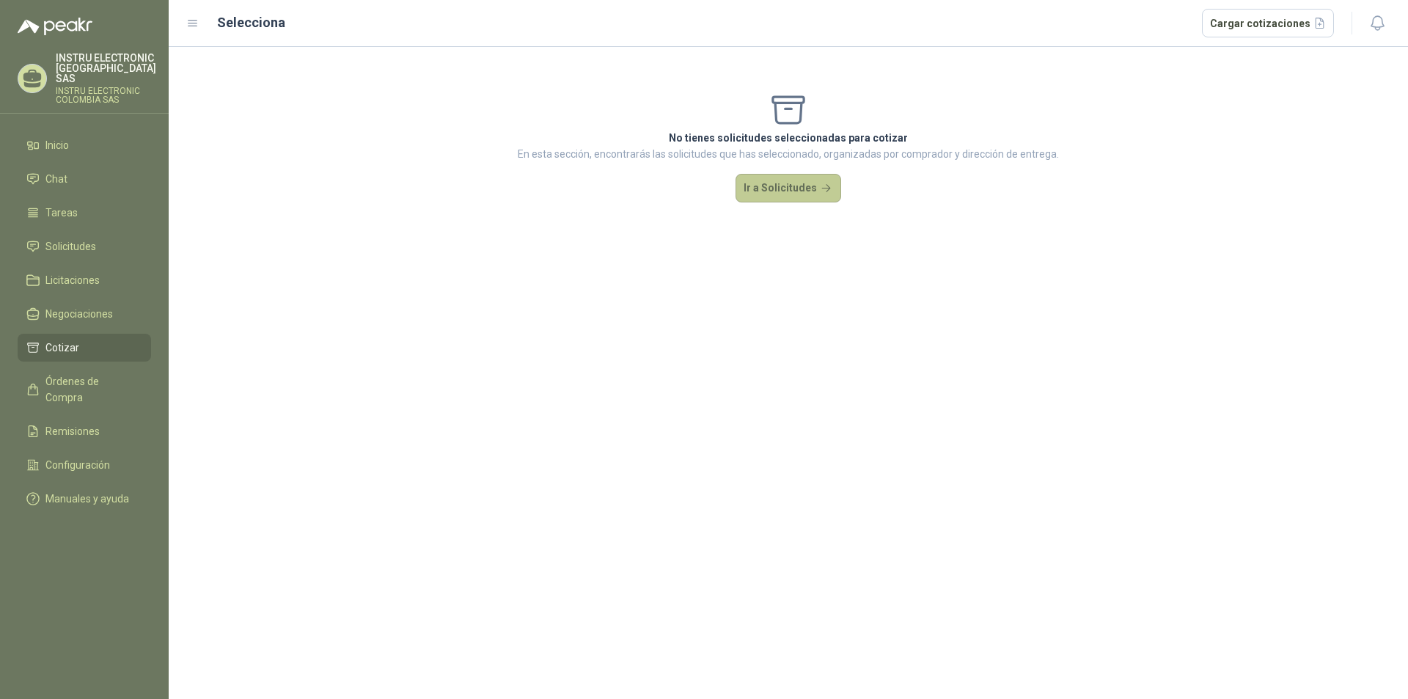
click at [783, 180] on button "Ir a Solicitudes" at bounding box center [789, 188] width 106 height 29
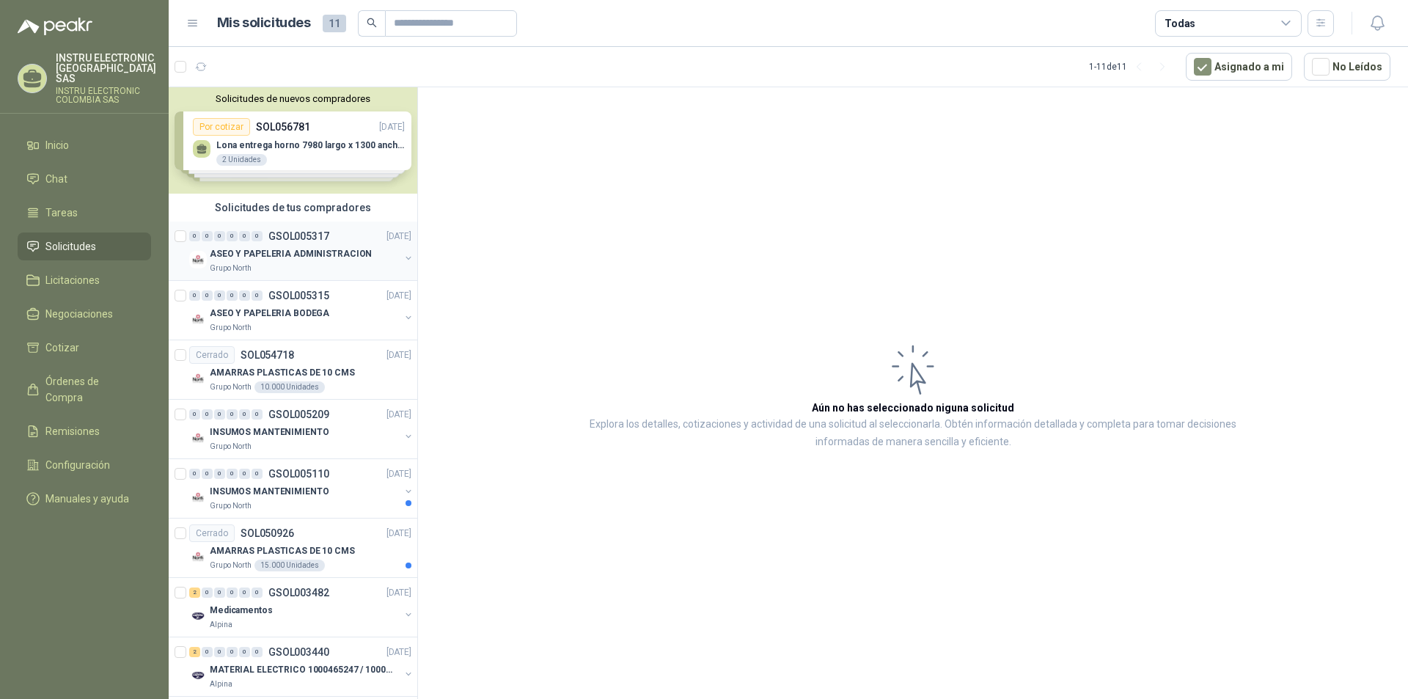
click at [355, 264] on div "Grupo North" at bounding box center [305, 269] width 190 height 12
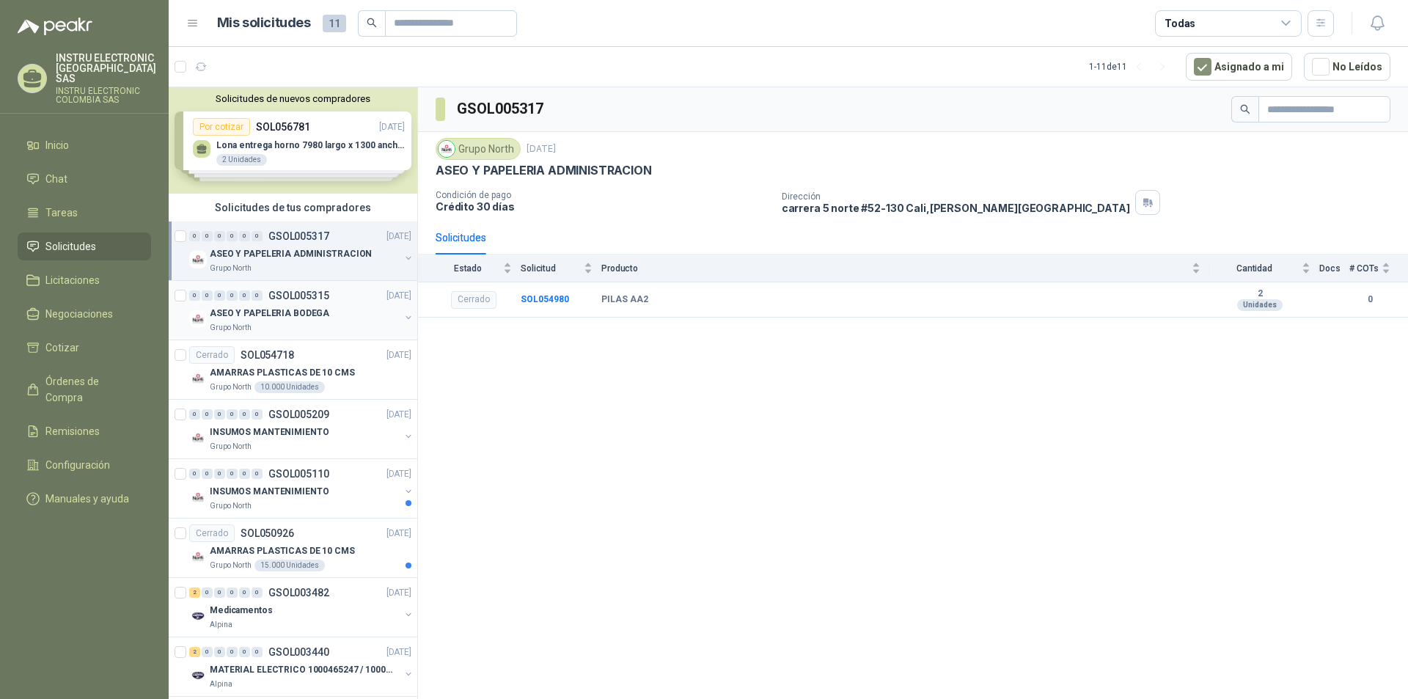
click at [332, 309] on div "ASEO Y PAPELERIA BODEGA" at bounding box center [305, 313] width 190 height 18
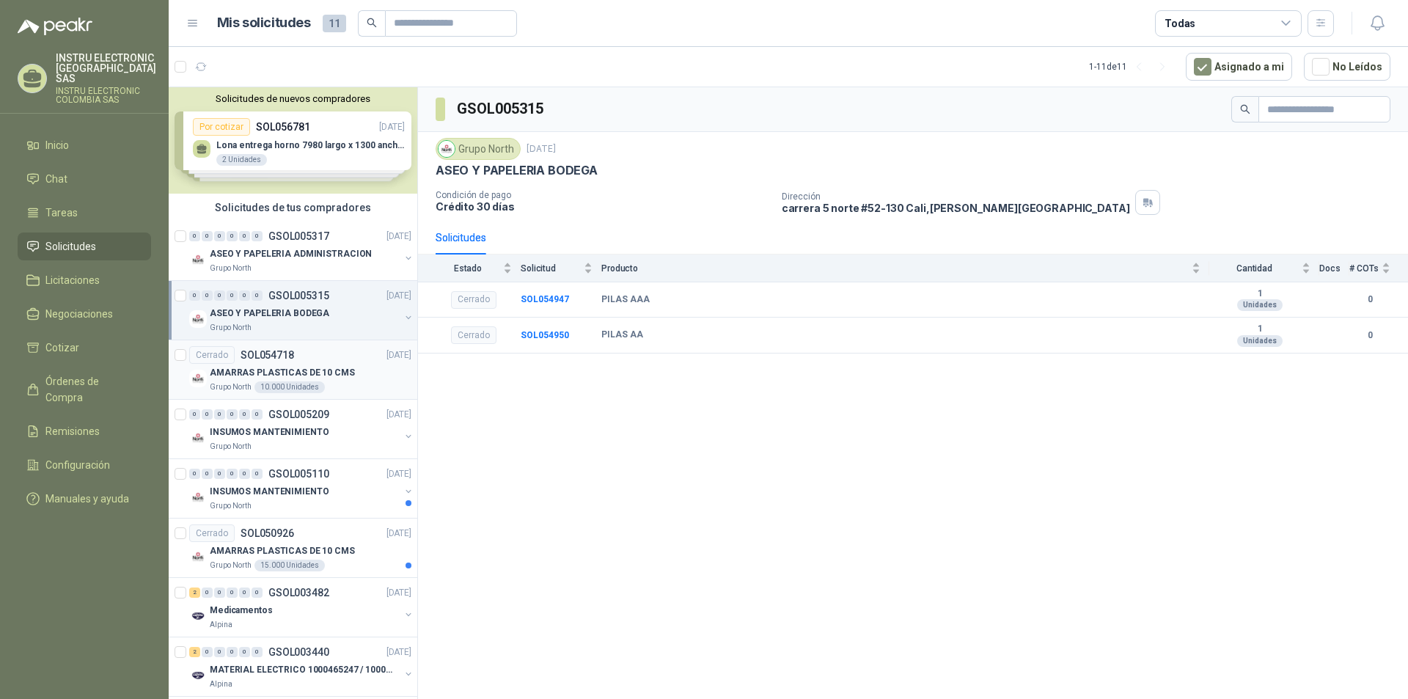
scroll to position [73, 0]
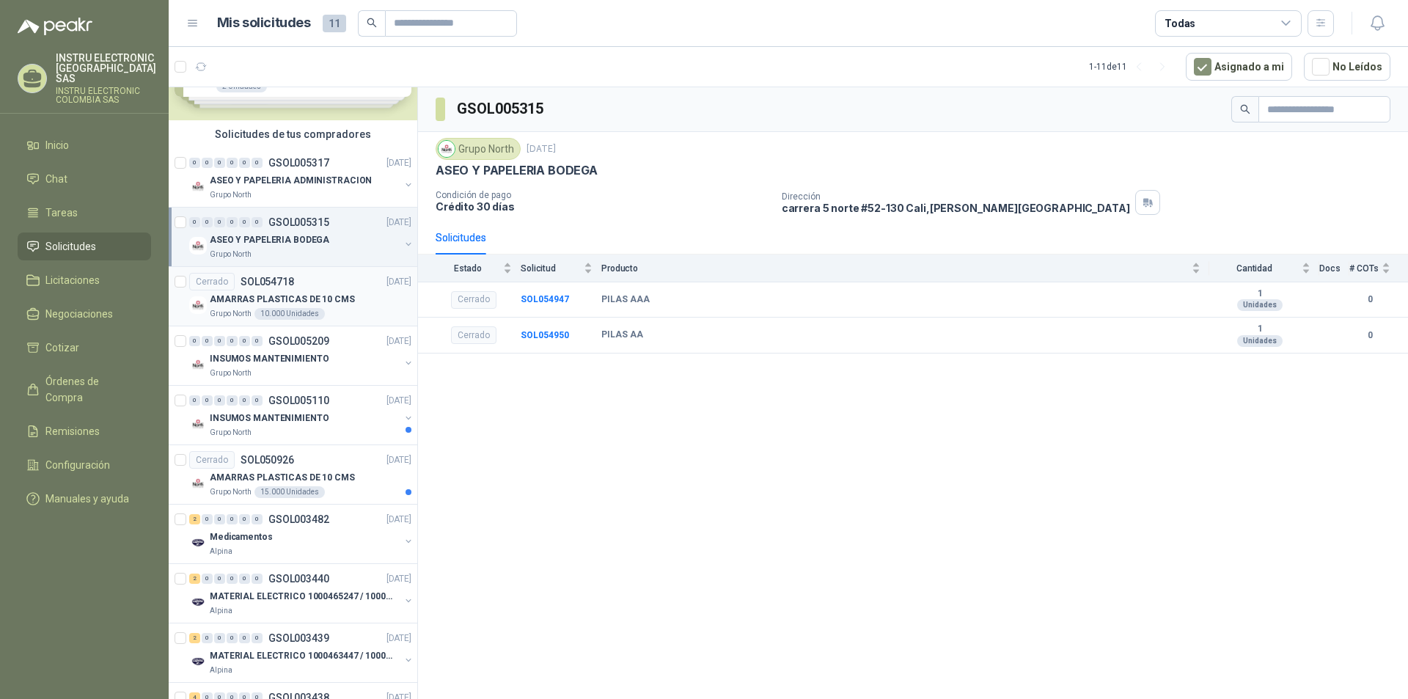
click at [332, 301] on p "AMARRAS PLASTICAS DE 10 CMS" at bounding box center [282, 300] width 145 height 14
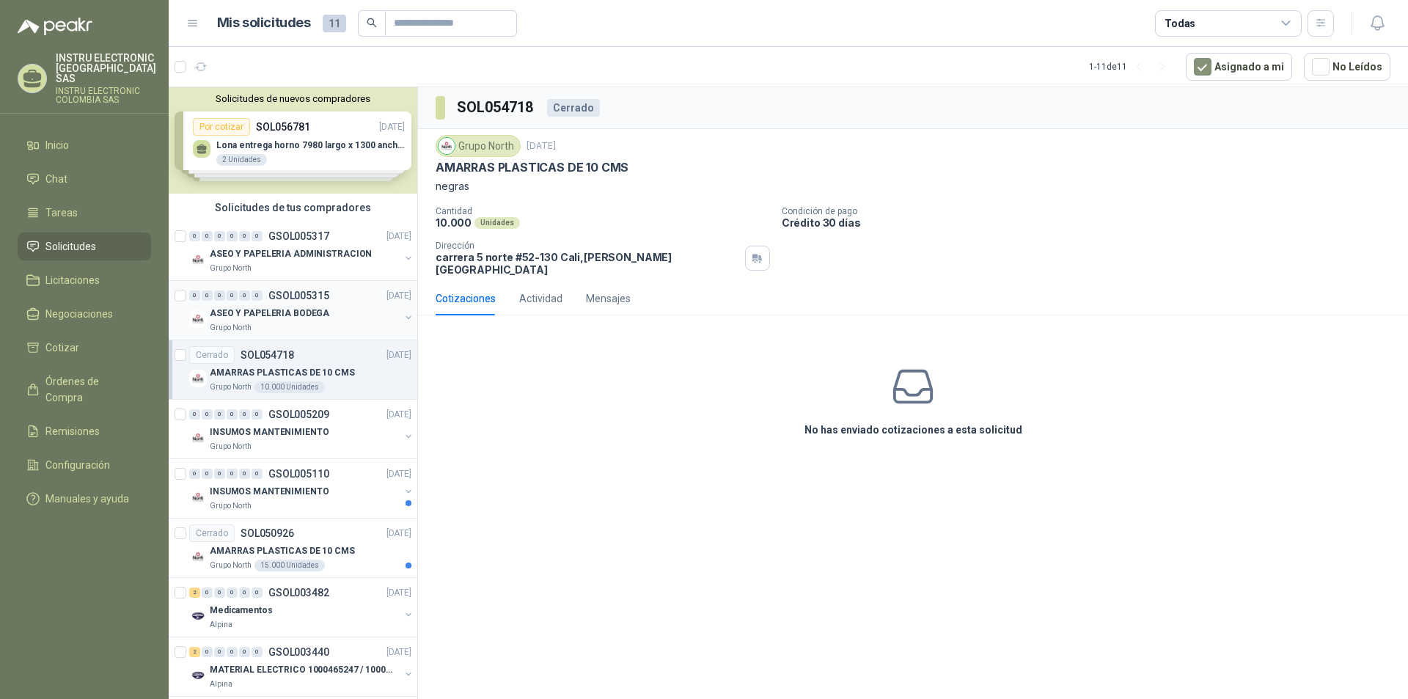
click at [327, 291] on p "GSOL005315" at bounding box center [298, 295] width 61 height 10
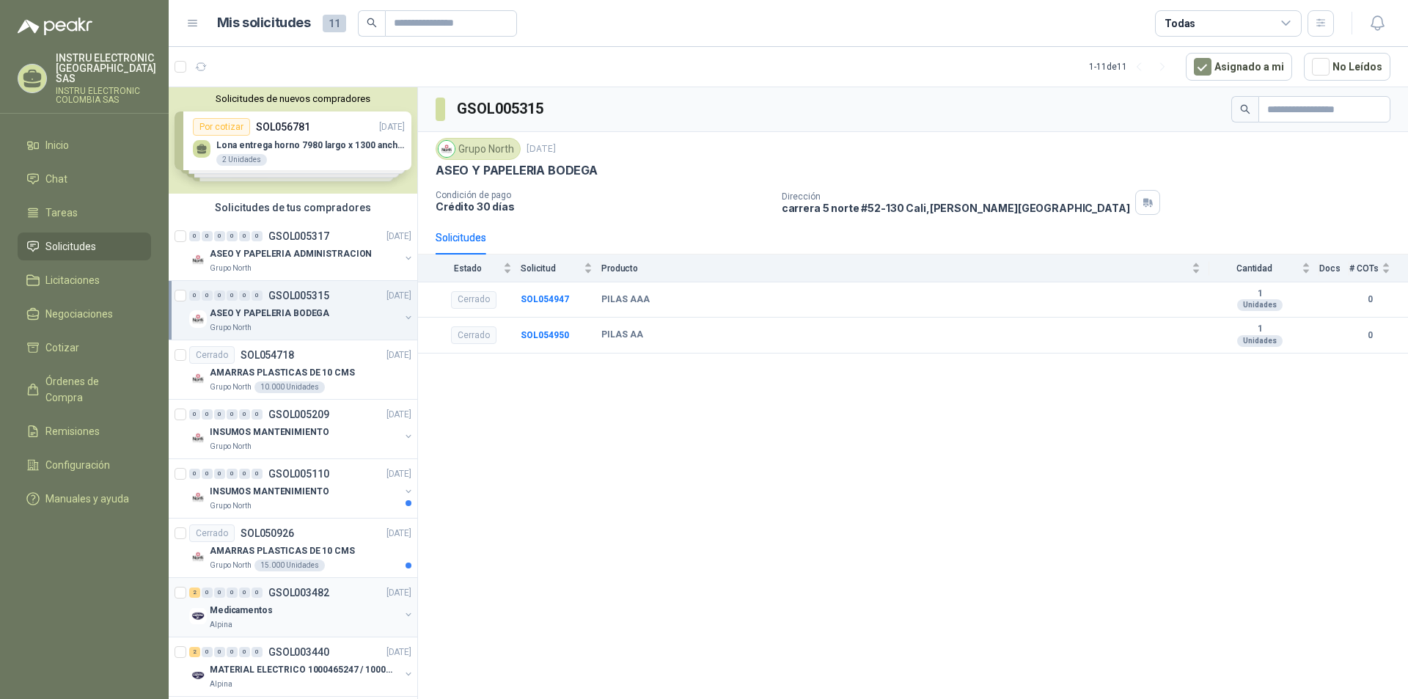
scroll to position [73, 0]
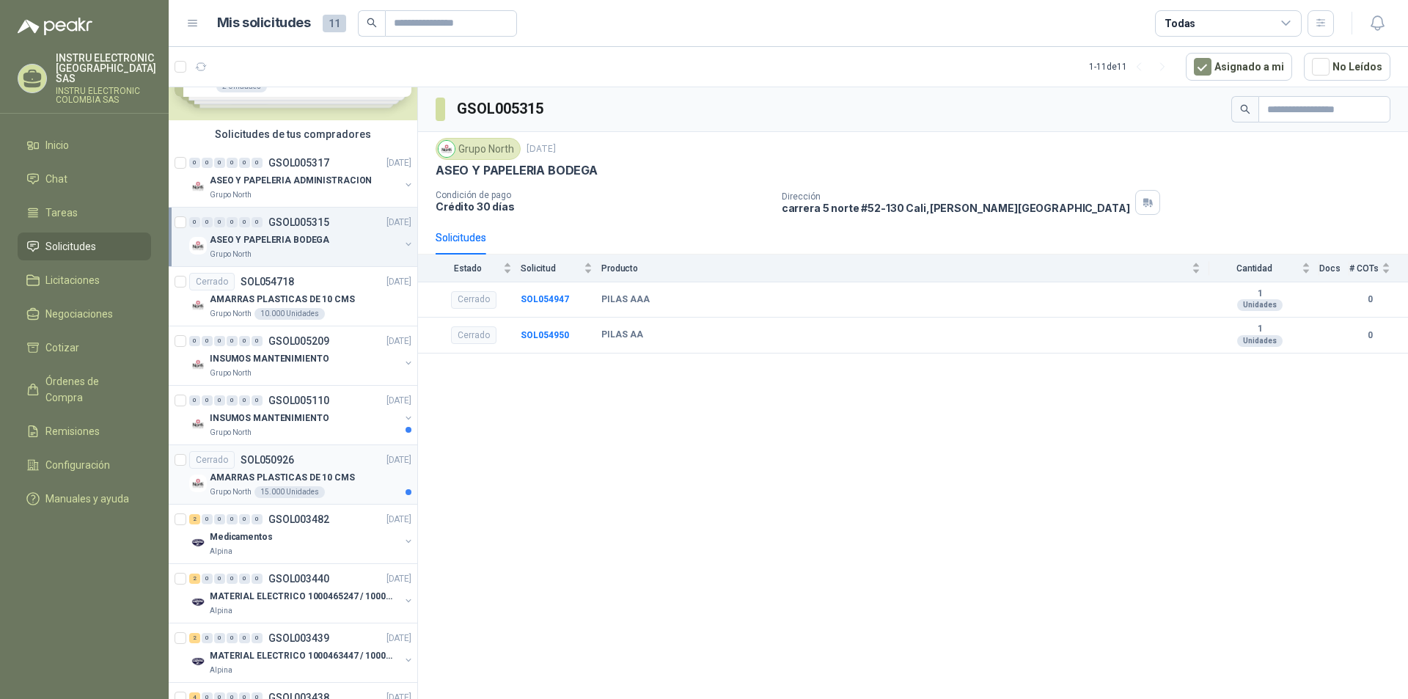
click at [378, 480] on div "AMARRAS PLASTICAS DE 10 CMS" at bounding box center [311, 478] width 202 height 18
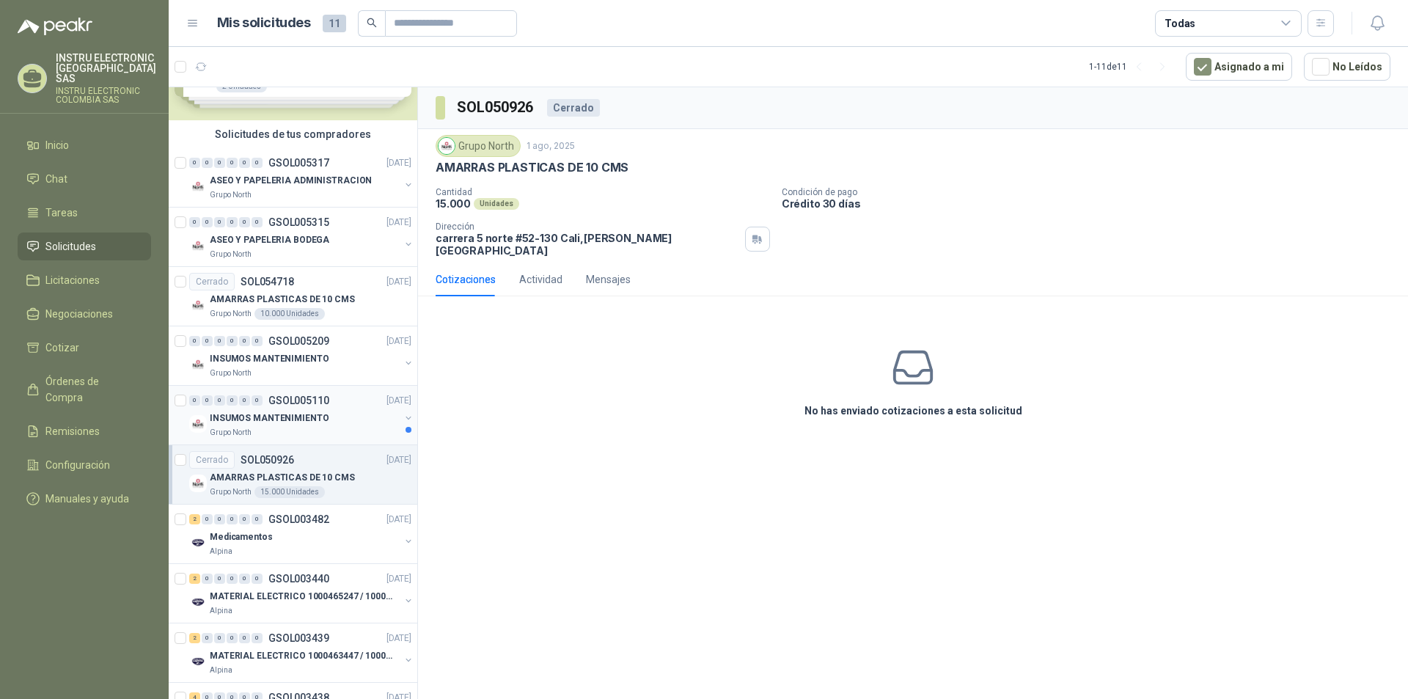
click at [340, 425] on div "INSUMOS MANTENIMIENTO" at bounding box center [305, 418] width 190 height 18
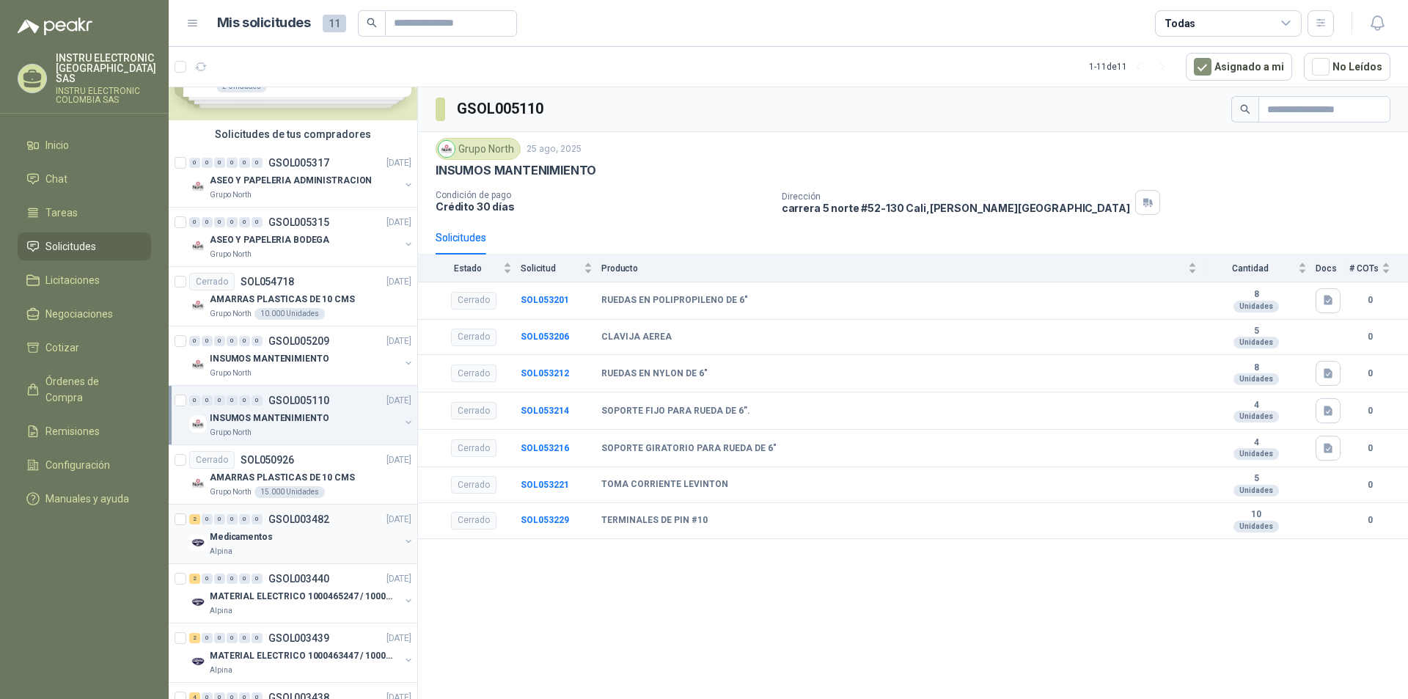
scroll to position [147, 0]
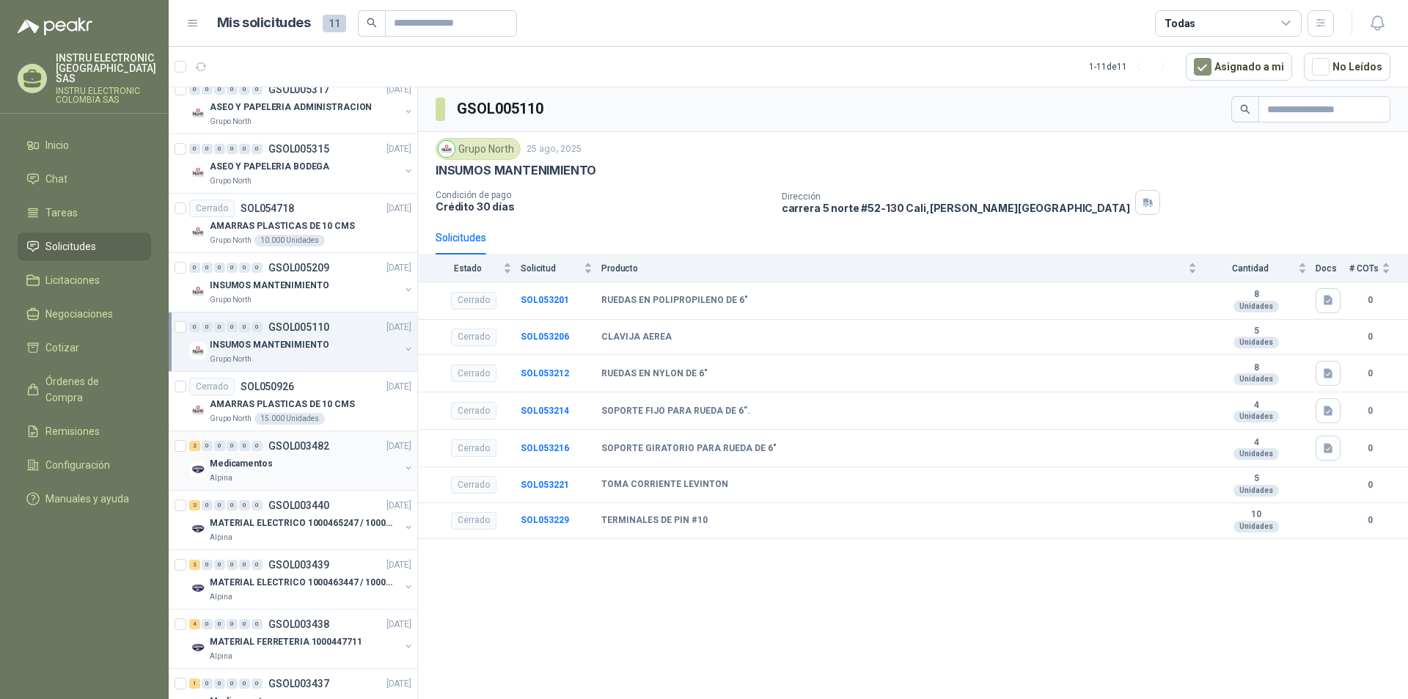
click at [345, 478] on div "Alpina" at bounding box center [305, 478] width 190 height 12
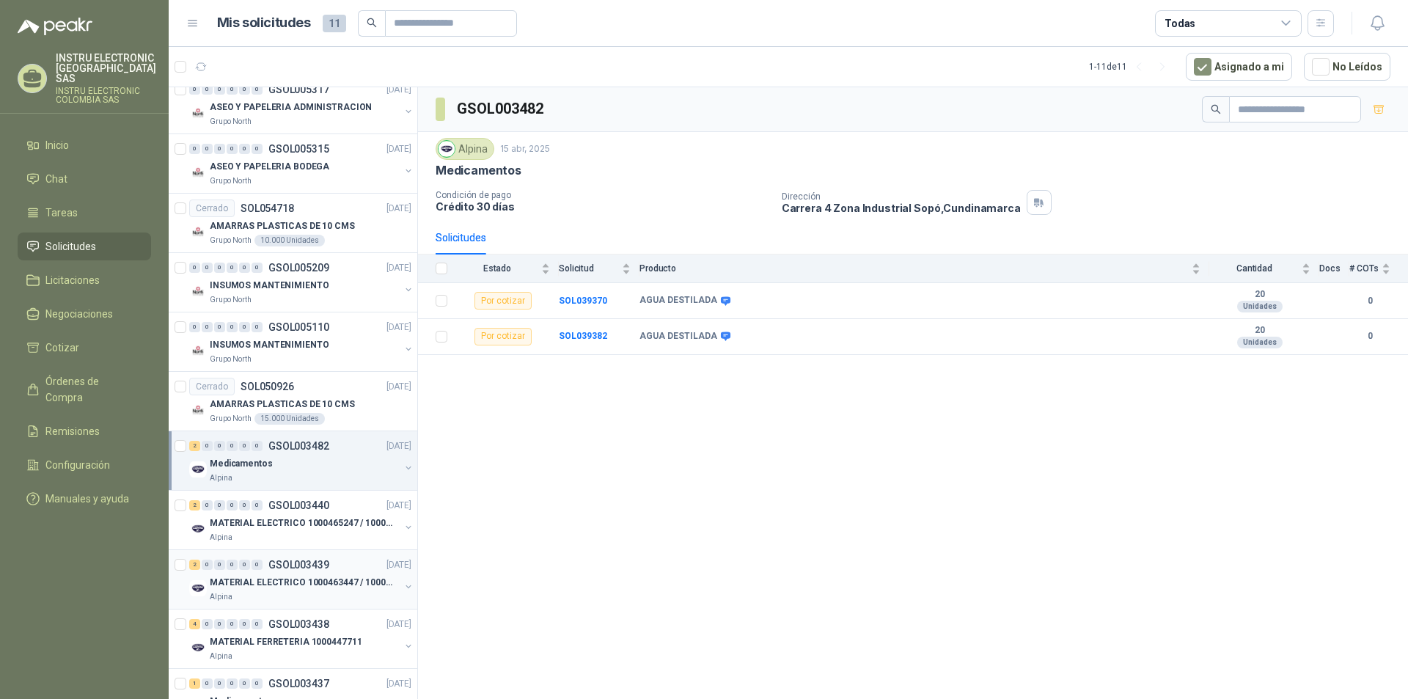
scroll to position [203, 0]
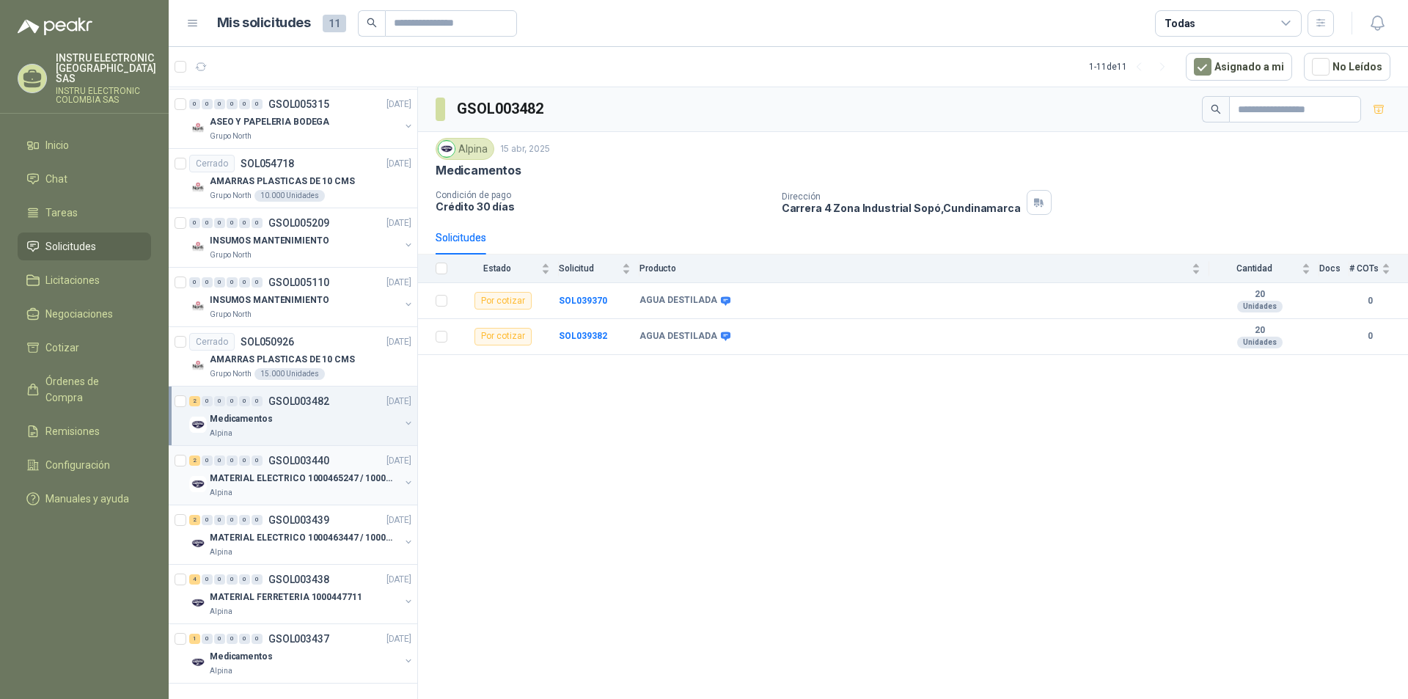
click at [328, 473] on p "MATERIAL ELECTRICO 1000465247 / 1000466995" at bounding box center [301, 479] width 183 height 14
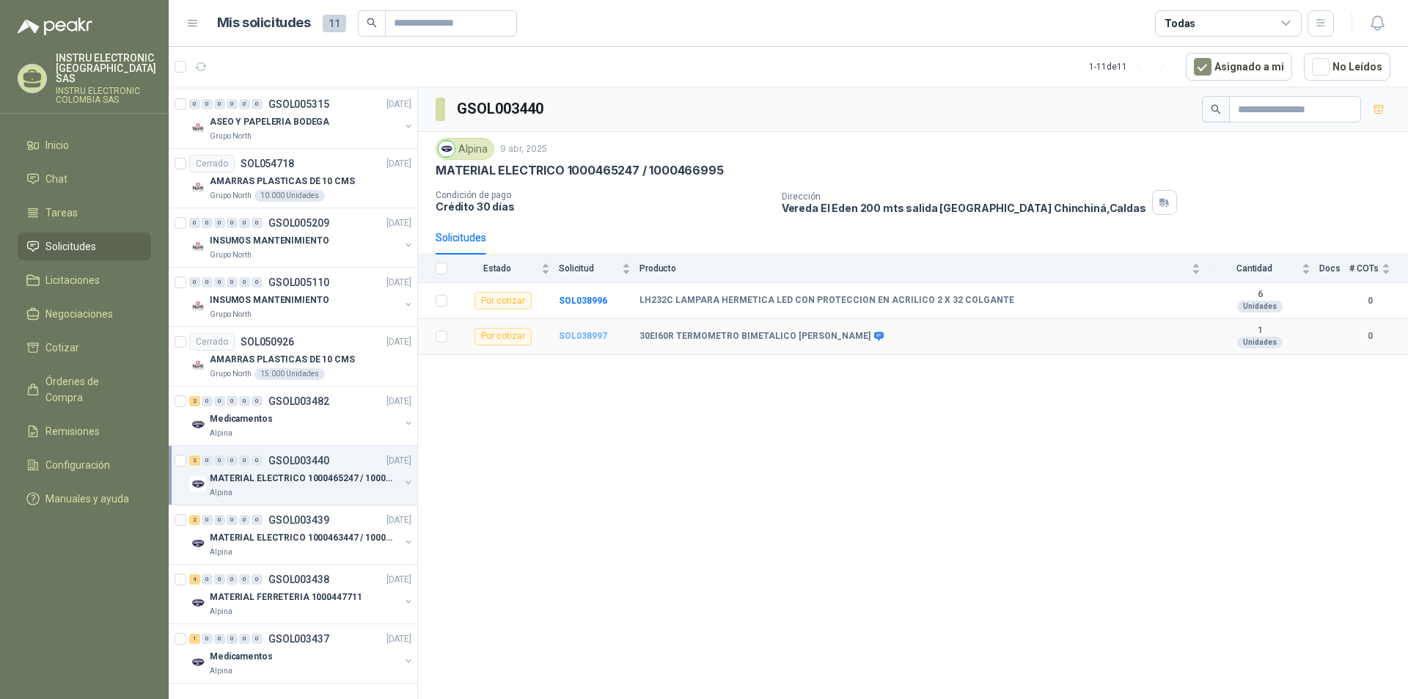
click at [576, 338] on b "SOL038997" at bounding box center [583, 336] width 48 height 10
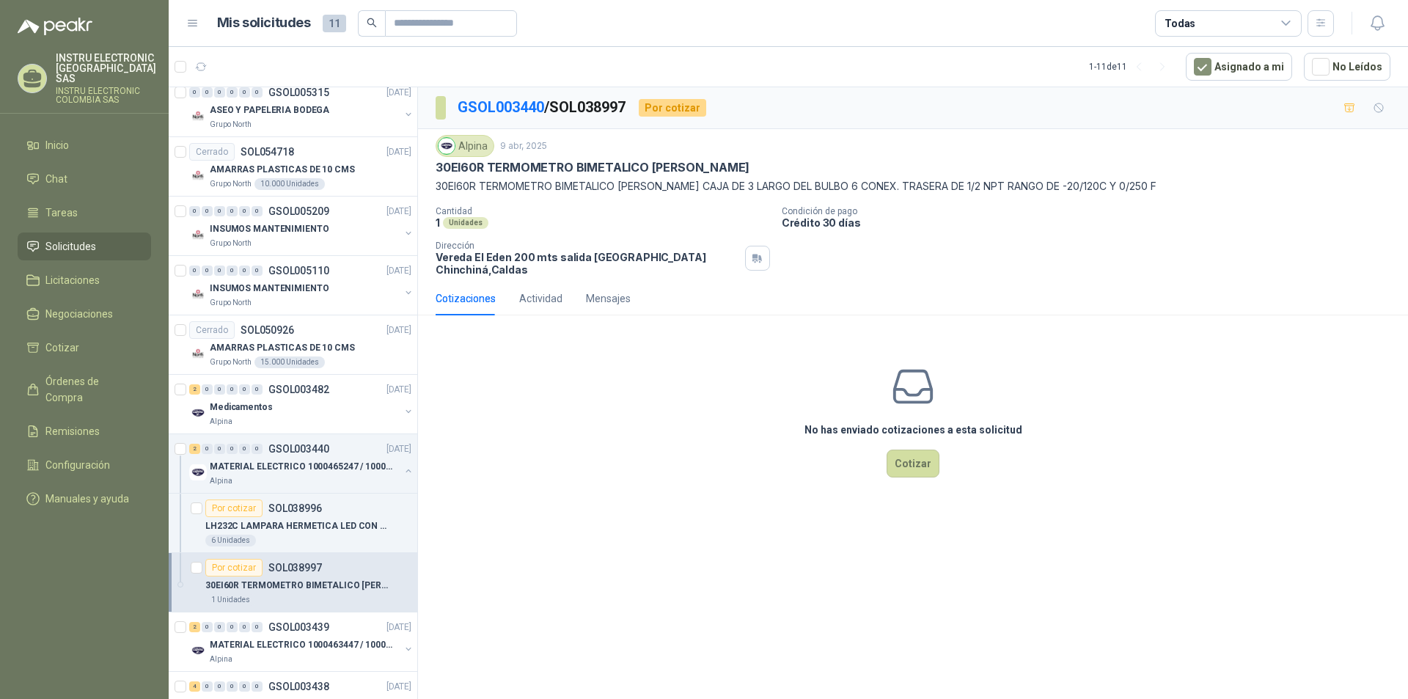
drag, startPoint x: 767, startPoint y: 172, endPoint x: 486, endPoint y: 175, distance: 281.0
click at [486, 175] on div "30EI60R TERMOMETRO BIMETALICO [PERSON_NAME]" at bounding box center [913, 167] width 955 height 15
copy p "TERMOMETRO BIMETALICO [PERSON_NAME]"
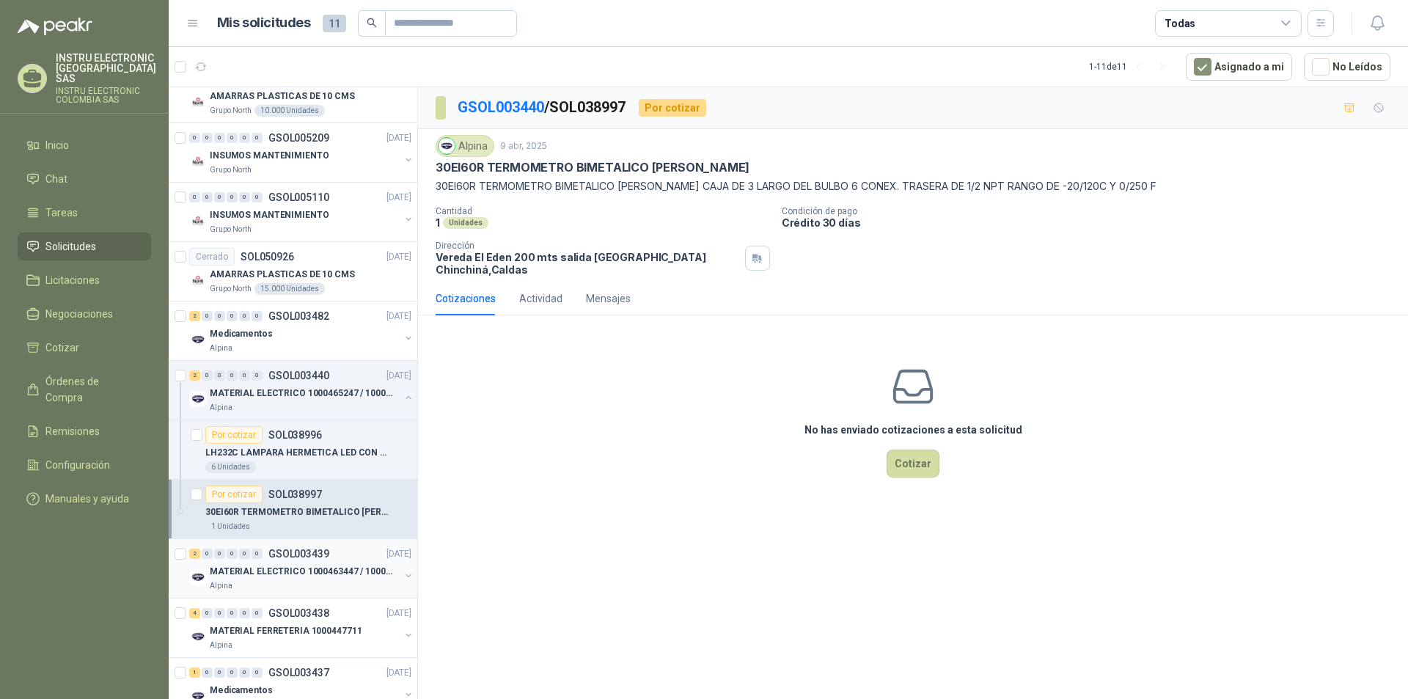
scroll to position [322, 0]
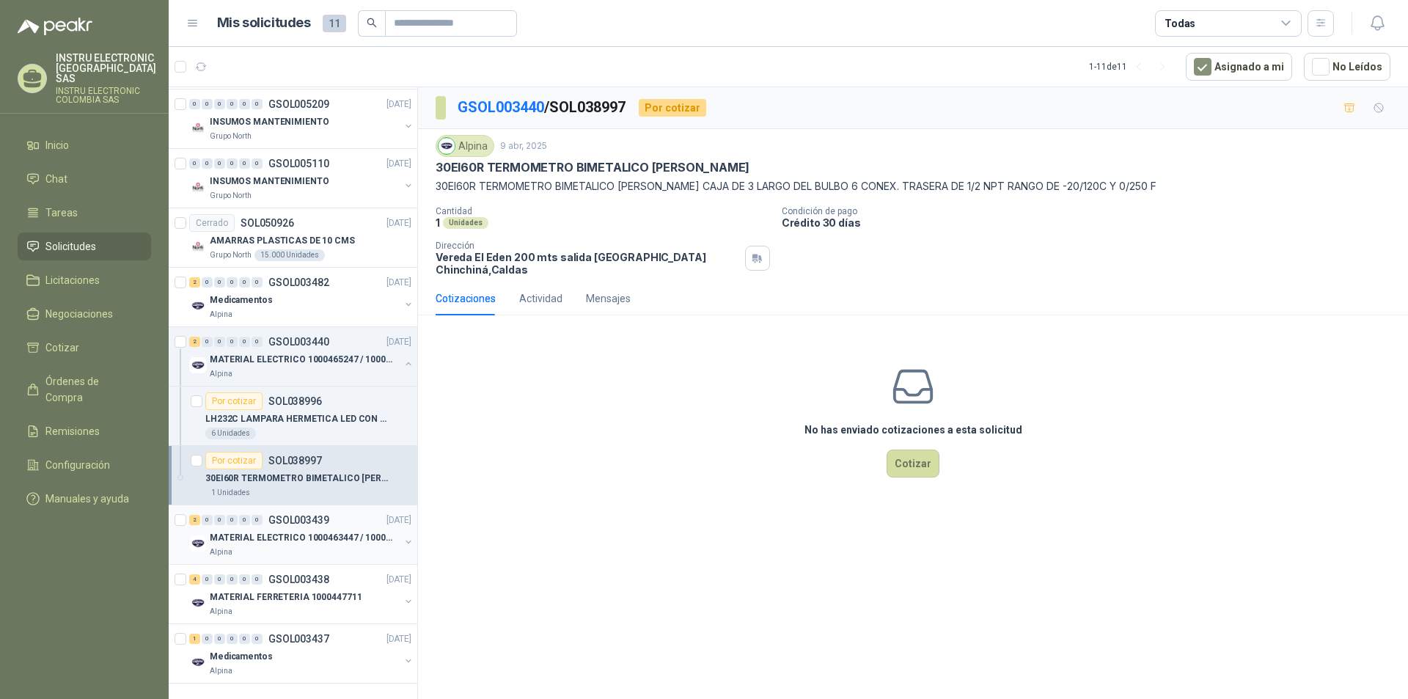
click at [307, 547] on div "Alpina" at bounding box center [305, 553] width 190 height 12
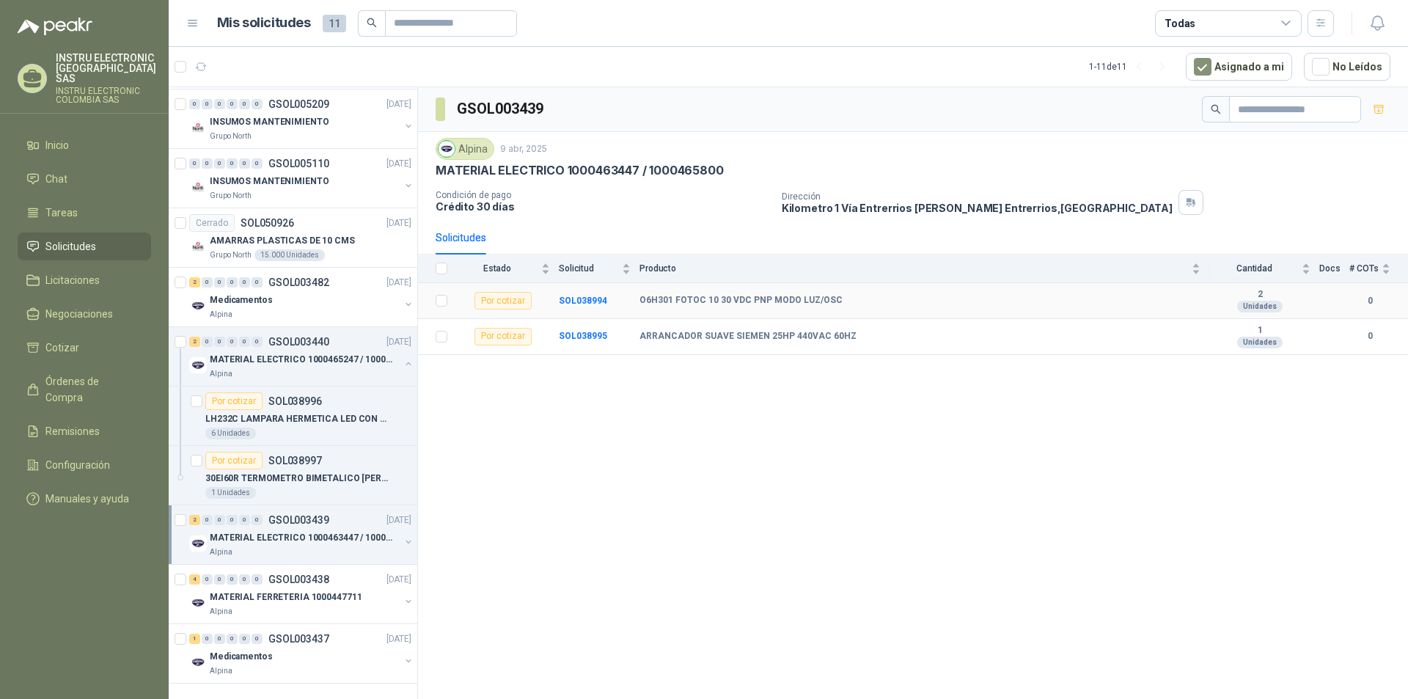
click at [690, 303] on b "O6H301 FOTOC 10 30 VDC PNP MODO LUZ/OSC" at bounding box center [741, 301] width 203 height 12
click at [505, 299] on div "Por cotizar" at bounding box center [503, 301] width 57 height 18
click at [560, 302] on b "SOL038994" at bounding box center [583, 301] width 48 height 10
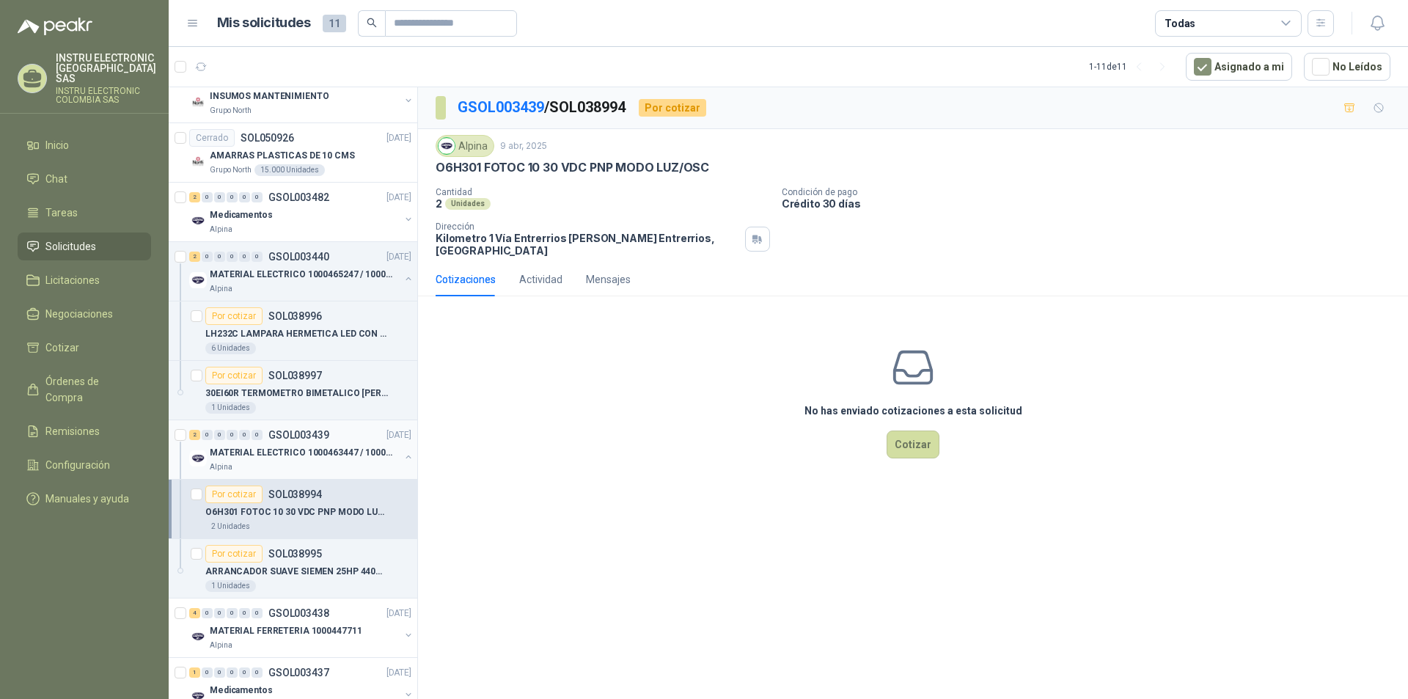
scroll to position [441, 0]
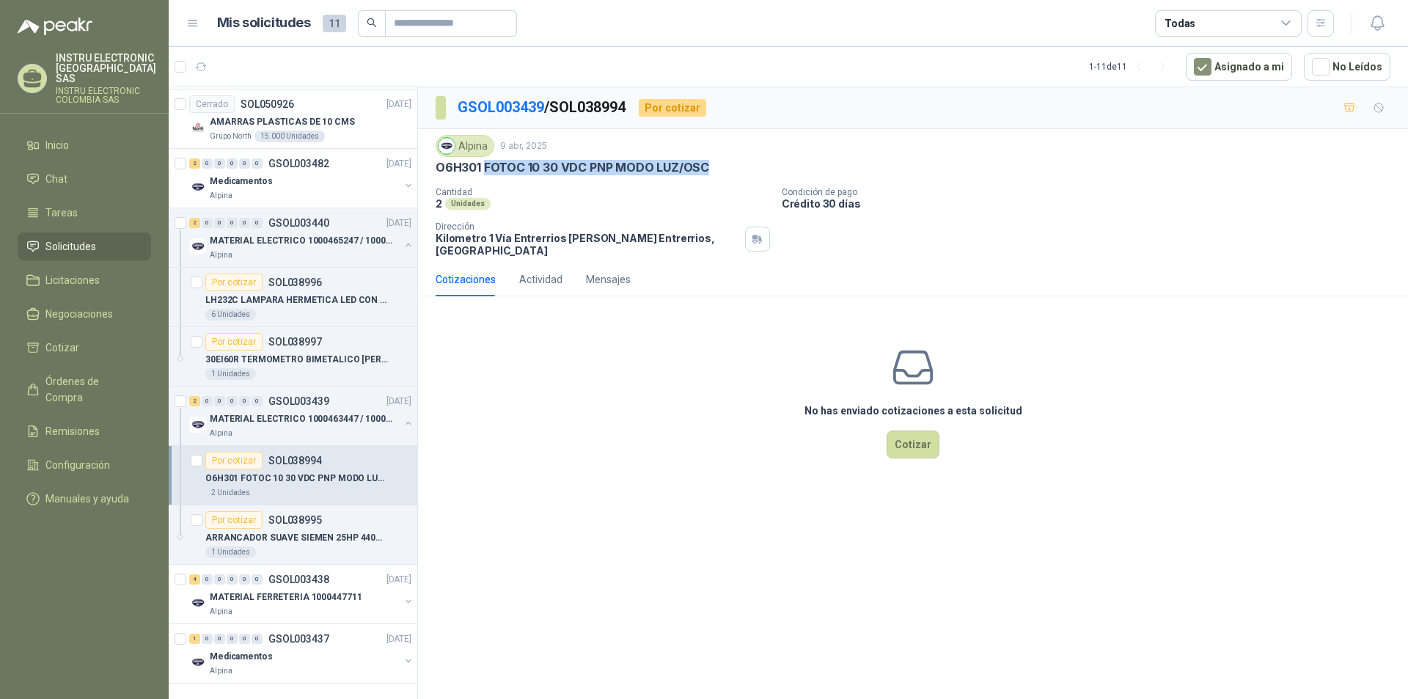
drag, startPoint x: 720, startPoint y: 164, endPoint x: 483, endPoint y: 171, distance: 237.8
click at [483, 171] on div "O6H301 FOTOC 10 30 VDC PNP MODO LUZ/OSC" at bounding box center [913, 167] width 955 height 15
copy p "FOTOC 10 30 VDC PNP MODO LUZ/OSC"
click at [313, 472] on p "O6H301 FOTOC 10 30 VDC PNP MODO LUZ/OSC" at bounding box center [296, 479] width 183 height 14
click at [911, 432] on button "Cotizar" at bounding box center [913, 445] width 53 height 28
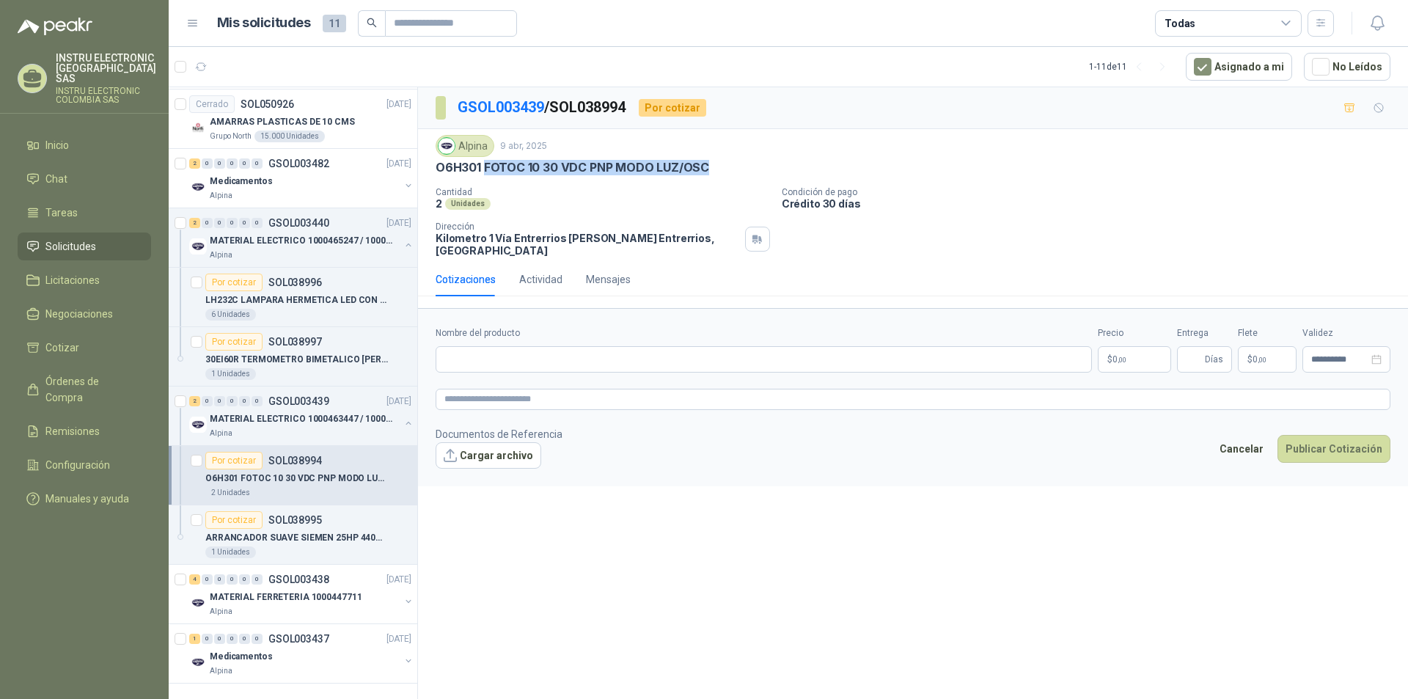
drag, startPoint x: 310, startPoint y: 464, endPoint x: 321, endPoint y: 475, distance: 15.6
click at [310, 472] on p "O6H301 FOTOC 10 30 VDC PNP MODO LUZ/OSC" at bounding box center [296, 479] width 183 height 14
click at [291, 515] on p "SOL038995" at bounding box center [295, 520] width 54 height 10
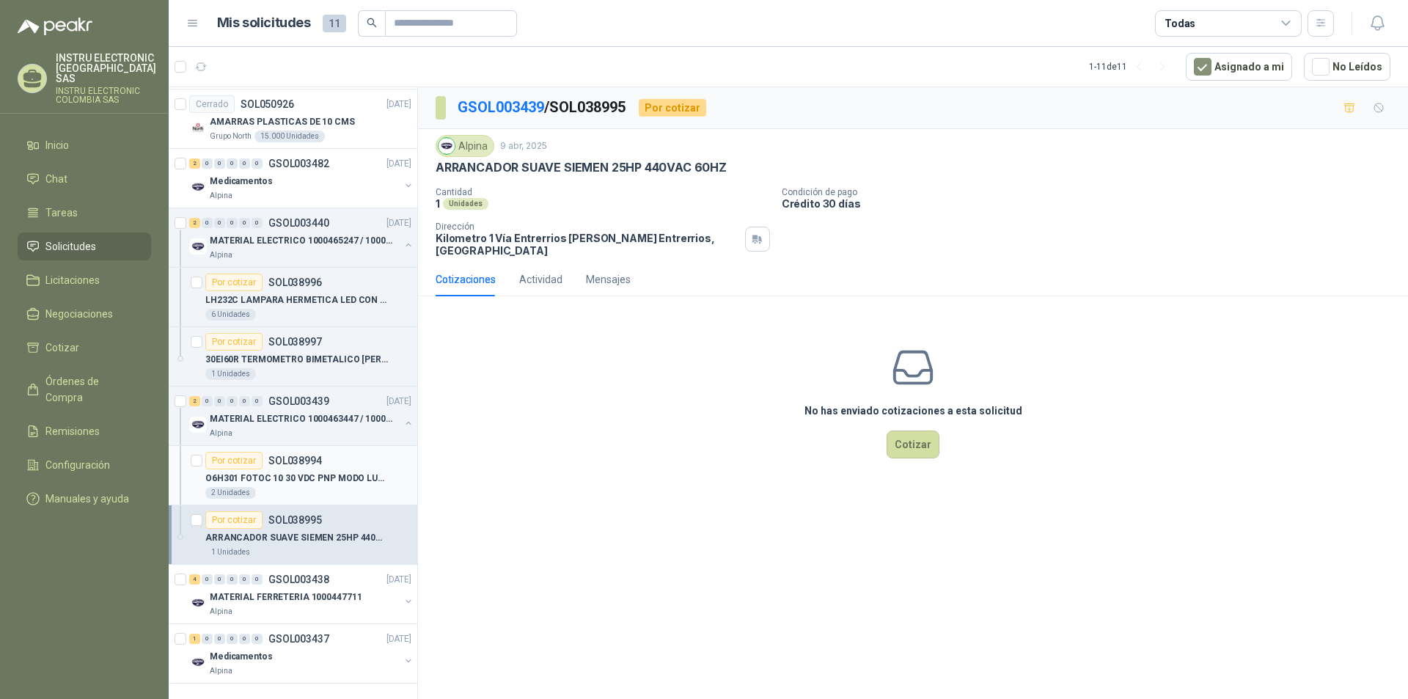
click at [315, 490] on article "Por cotizar SOL038994 O6H301 FOTOC 10 30 VDC PNP MODO LUZ/OSC 2 Unidades" at bounding box center [293, 475] width 249 height 59
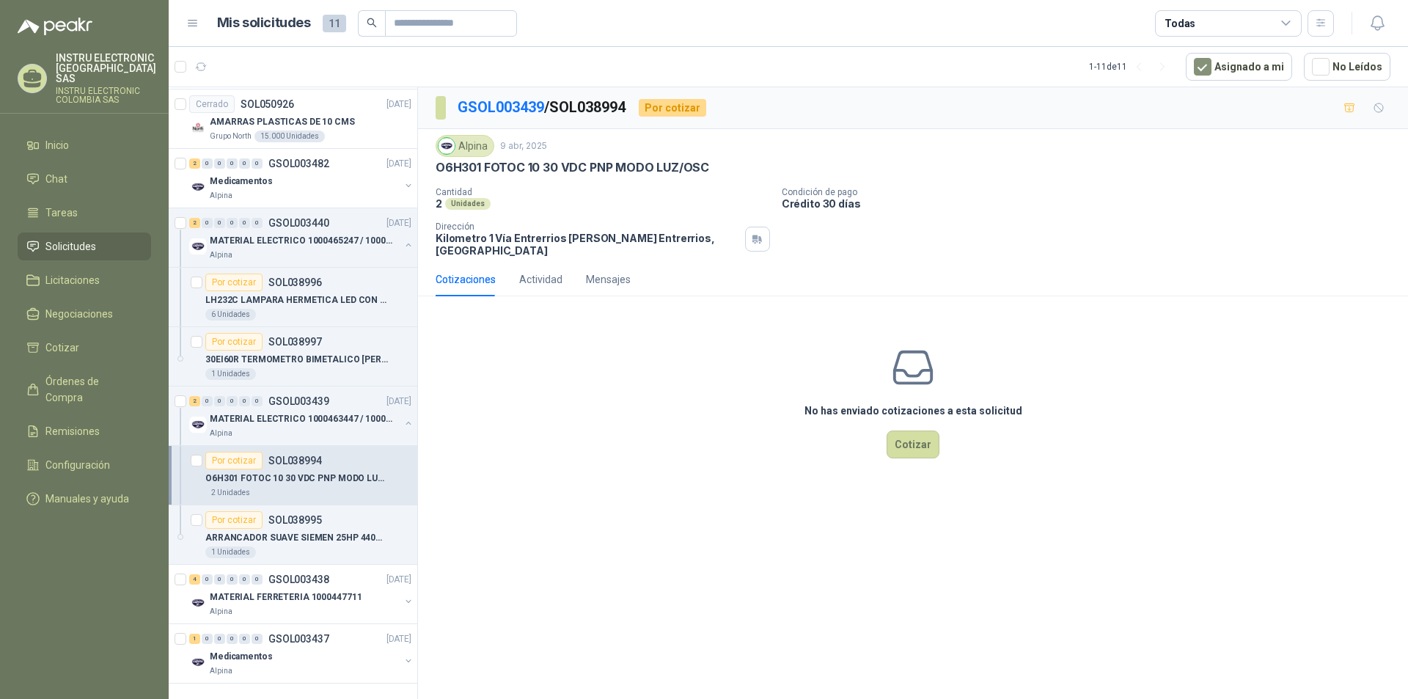
click at [326, 472] on p "O6H301 FOTOC 10 30 VDC PNP MODO LUZ/OSC" at bounding box center [296, 479] width 183 height 14
